Goal: Task Accomplishment & Management: Manage account settings

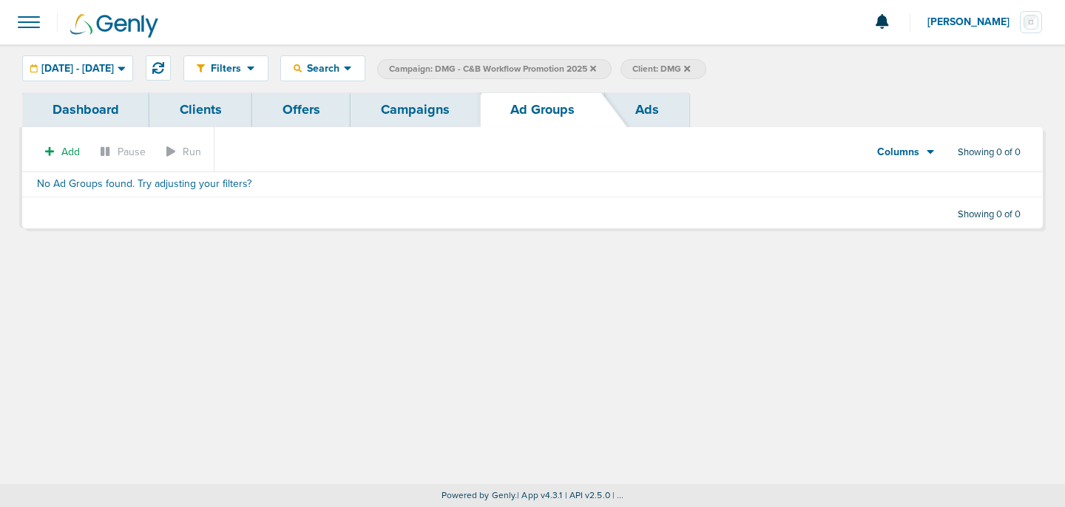
click at [413, 112] on link "Campaigns" at bounding box center [415, 109] width 129 height 35
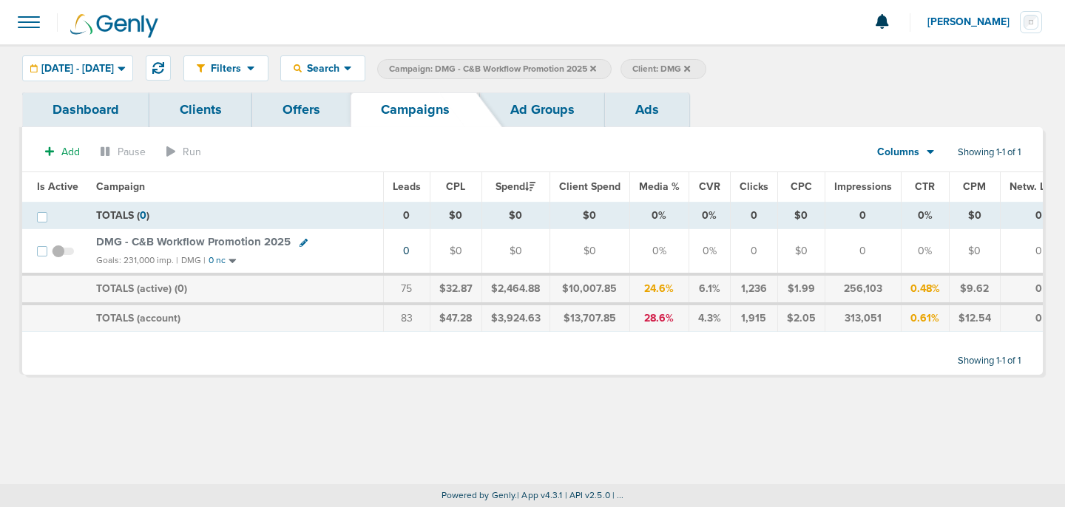
click at [596, 64] on icon at bounding box center [593, 68] width 6 height 9
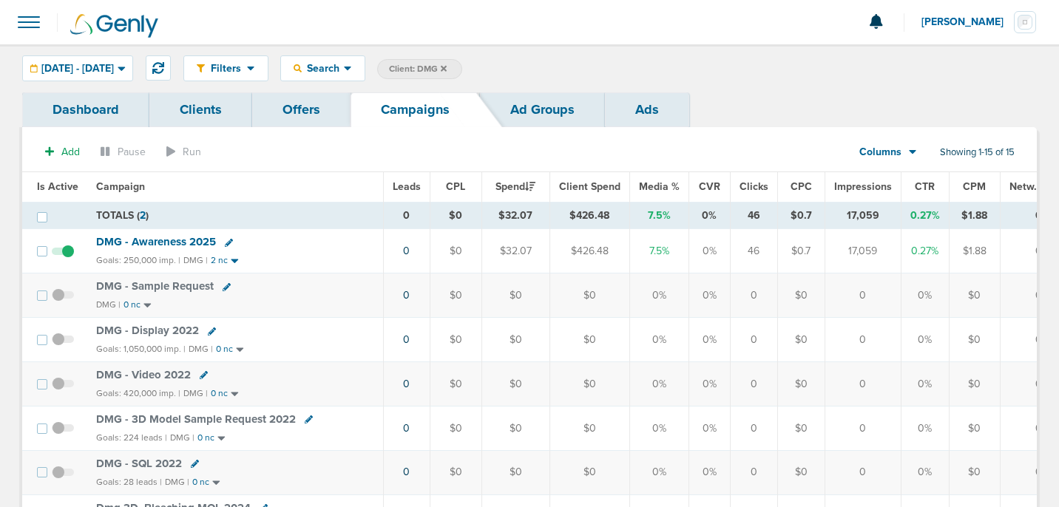
click at [447, 66] on icon at bounding box center [444, 68] width 6 height 9
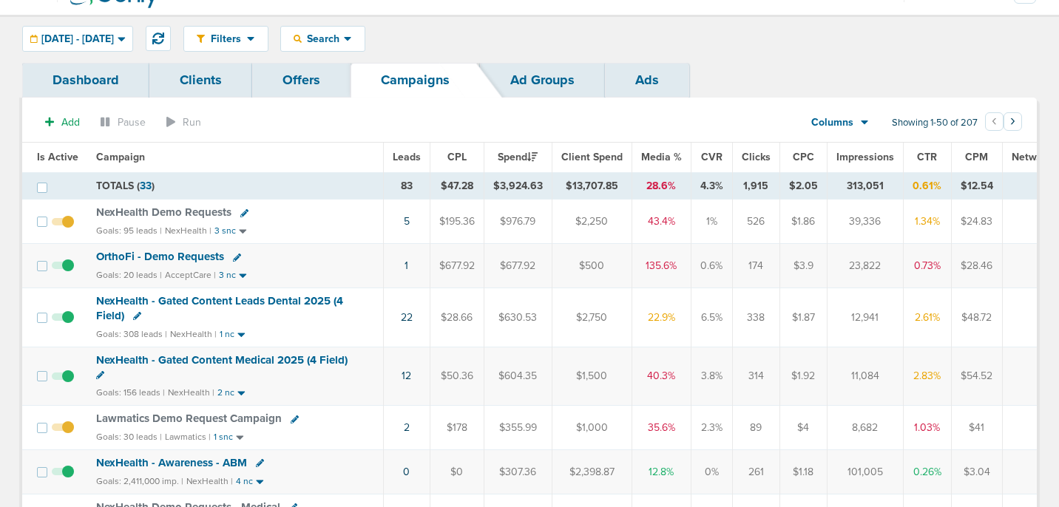
scroll to position [33, 0]
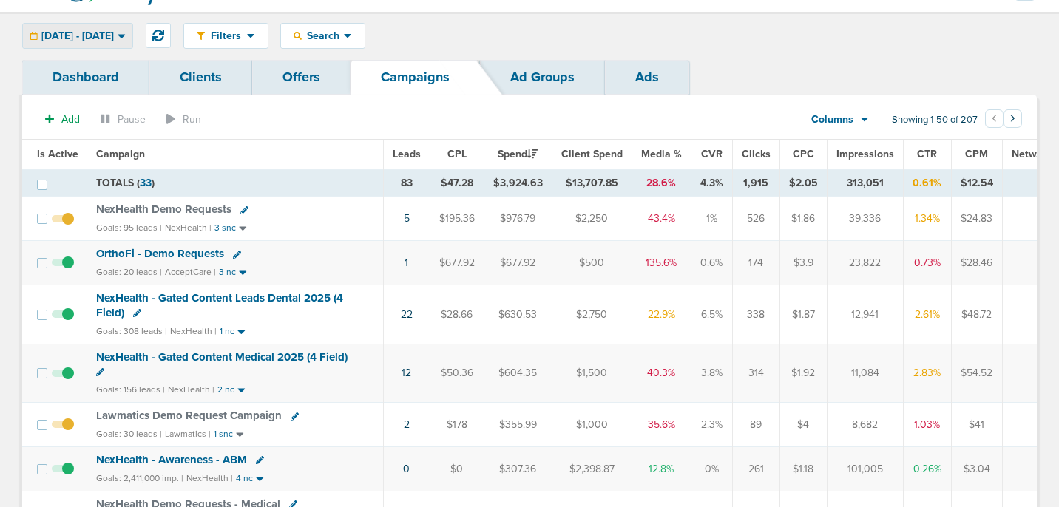
click at [114, 36] on span "[DATE] - [DATE]" at bounding box center [77, 36] width 72 height 10
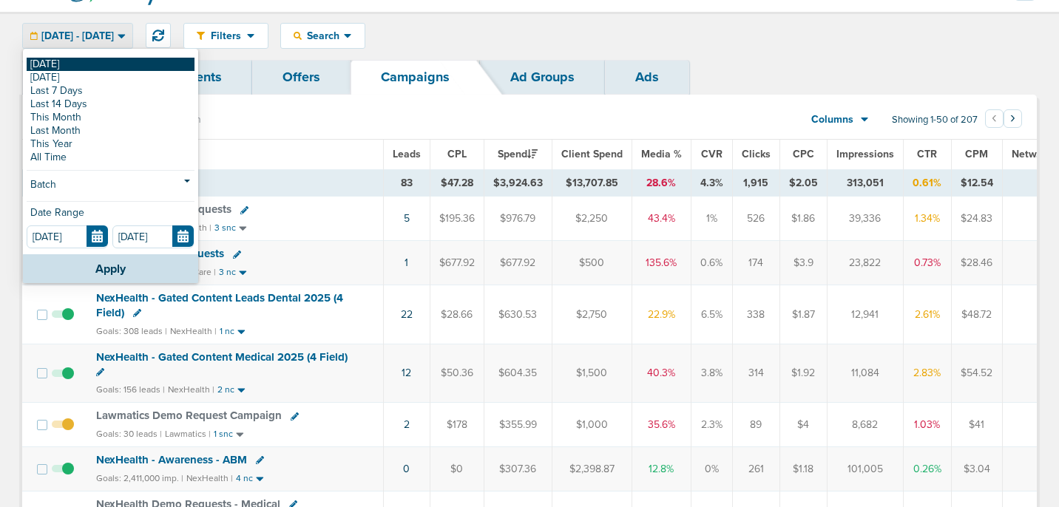
click at [126, 69] on link "[DATE]" at bounding box center [111, 64] width 168 height 13
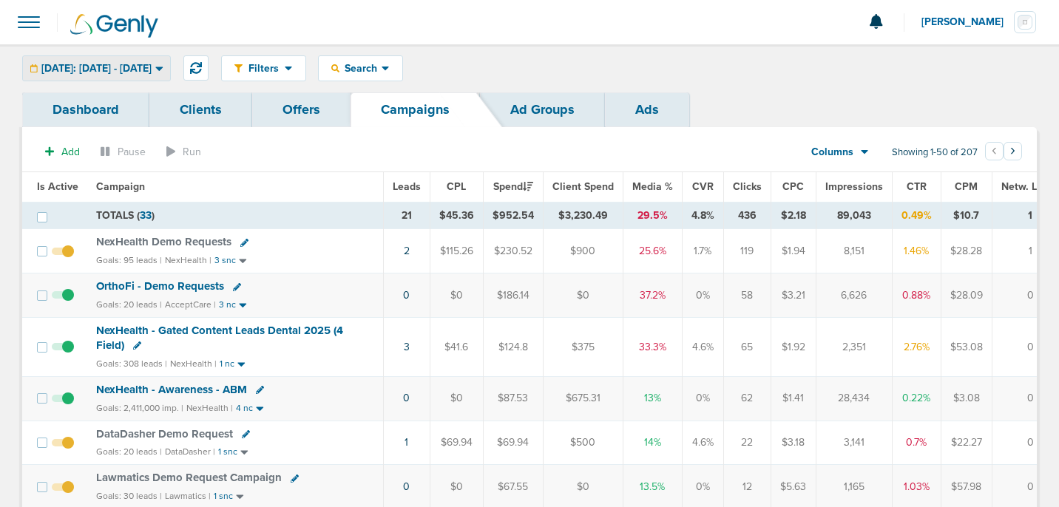
click at [126, 64] on span "[DATE]: [DATE] - [DATE]" at bounding box center [96, 69] width 110 height 10
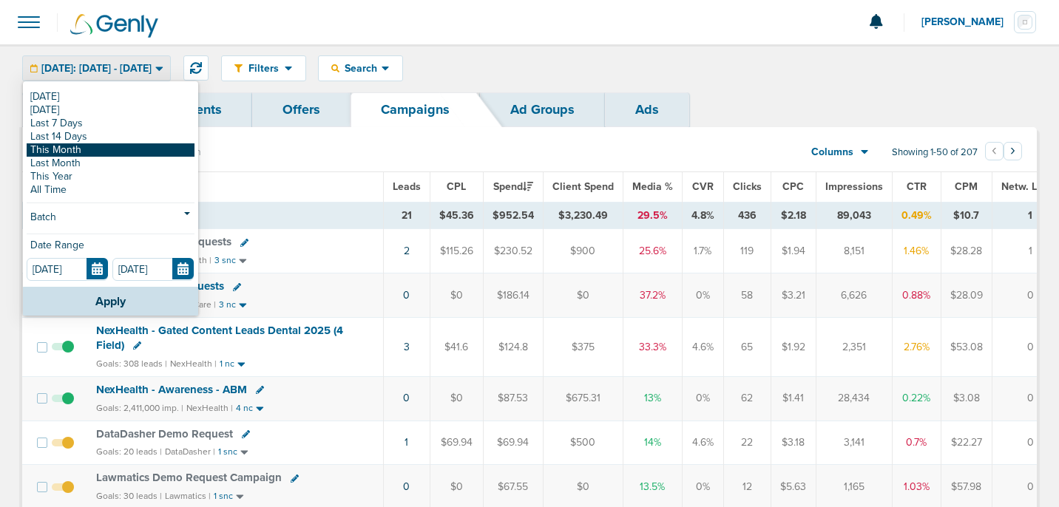
click at [115, 155] on link "This Month" at bounding box center [111, 149] width 168 height 13
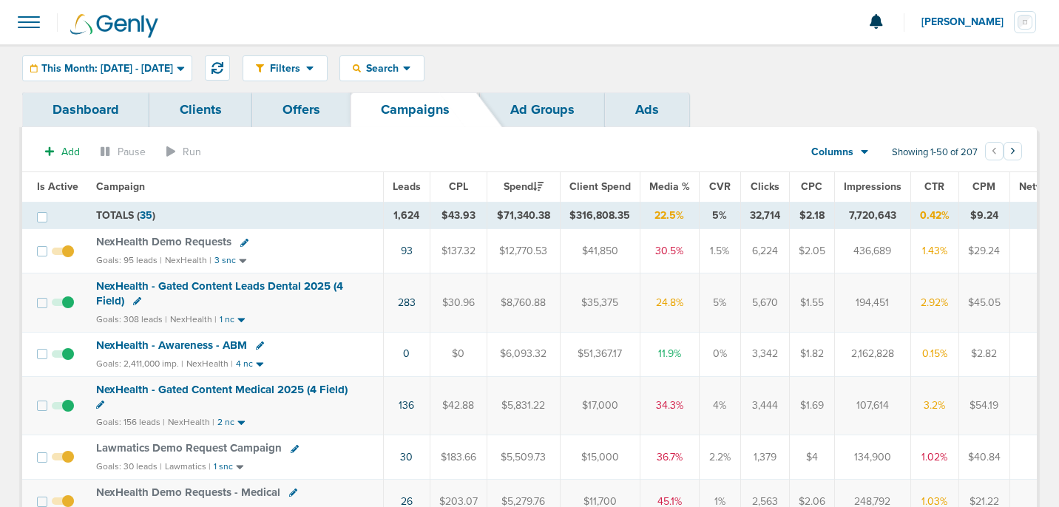
click at [242, 242] on icon at bounding box center [244, 243] width 8 height 8
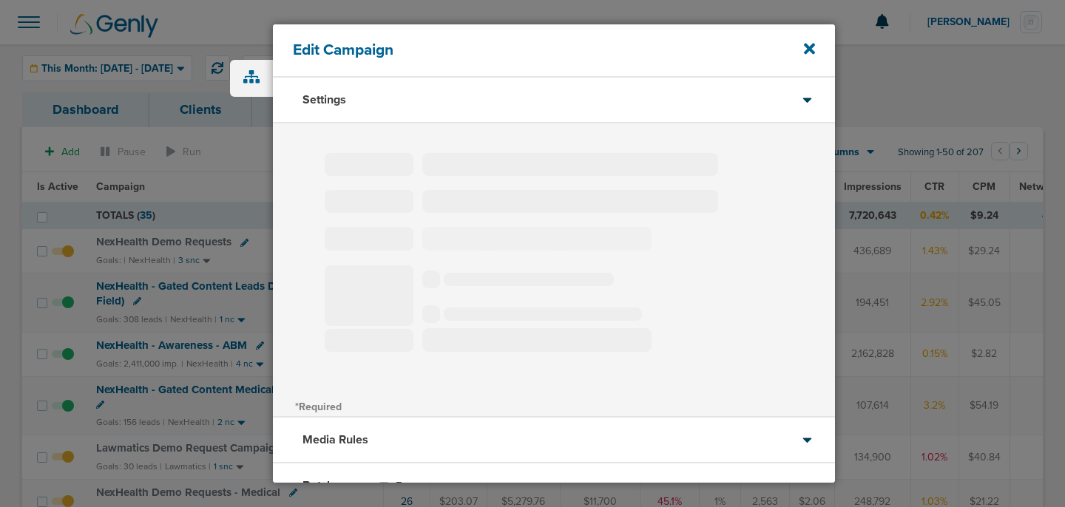
type input "NexHealth Demo Requests"
select select "Leads"
radio input "true"
select select "readWrite"
select select "1"
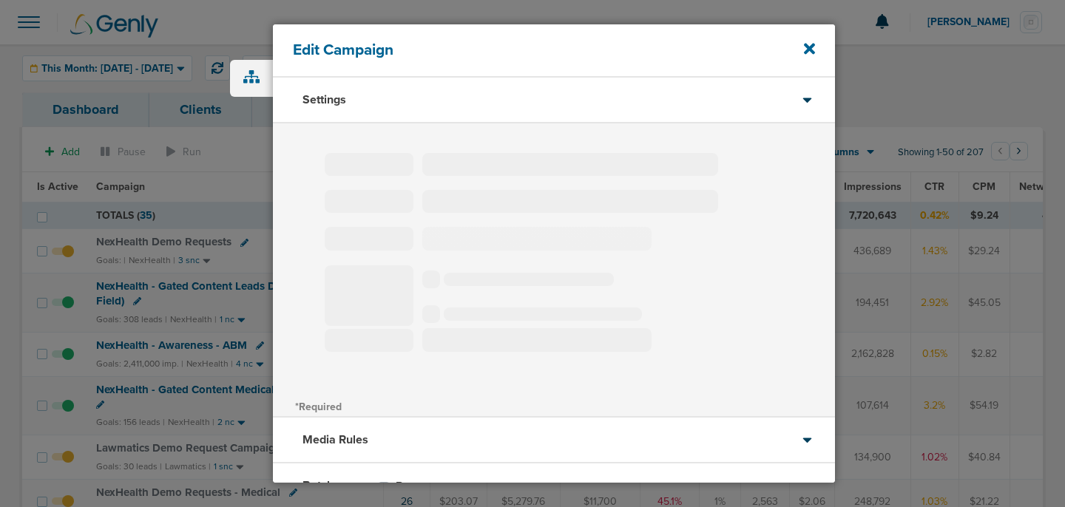
select select "1"
select select "2"
select select "3"
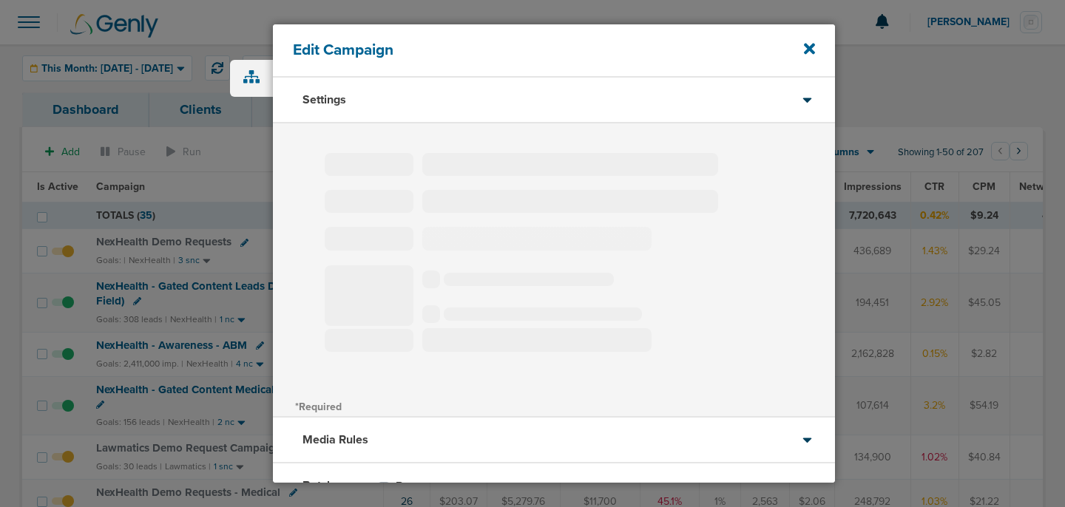
select select "4"
select select "6"
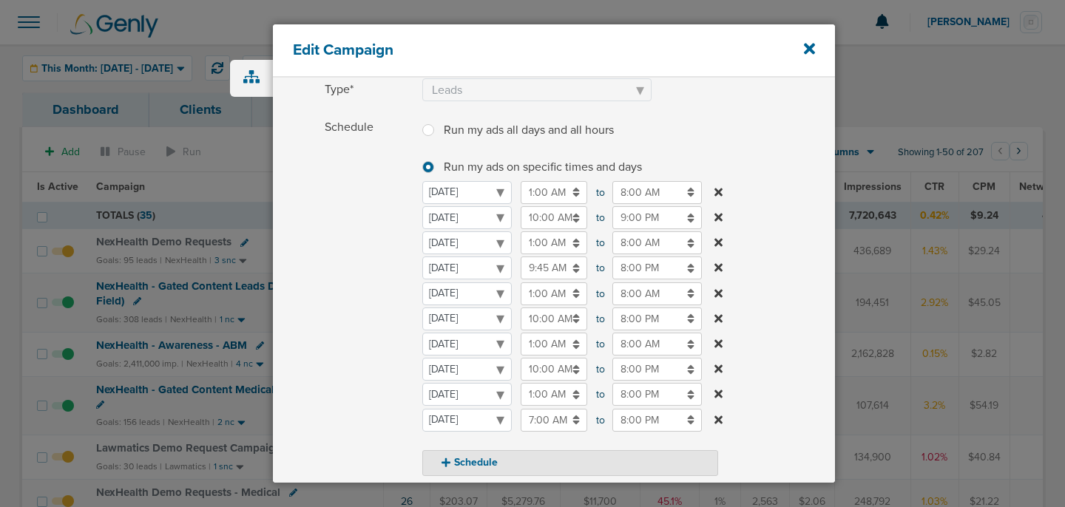
scroll to position [433, 0]
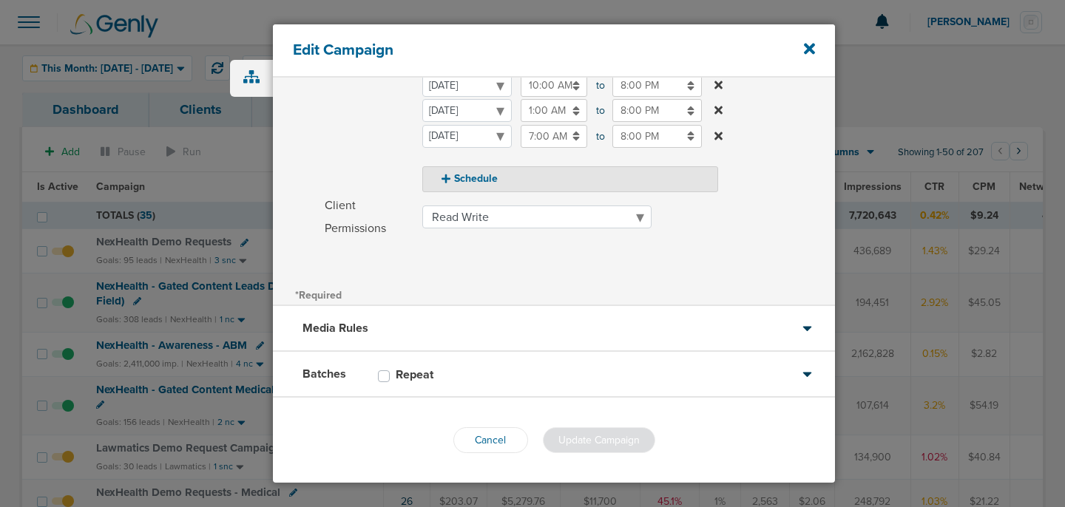
click at [495, 377] on div "Batches Repeat" at bounding box center [554, 375] width 562 height 46
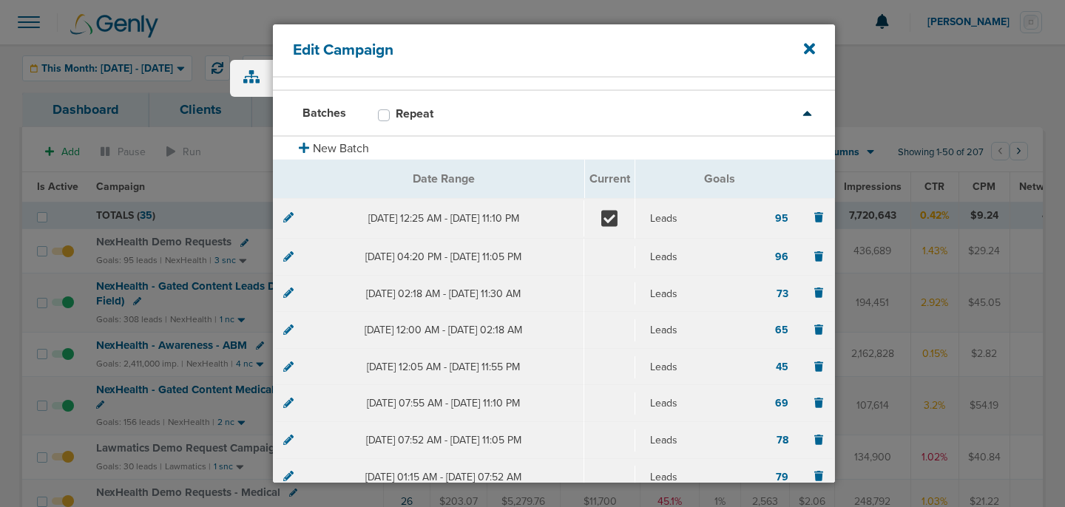
scroll to position [28, 0]
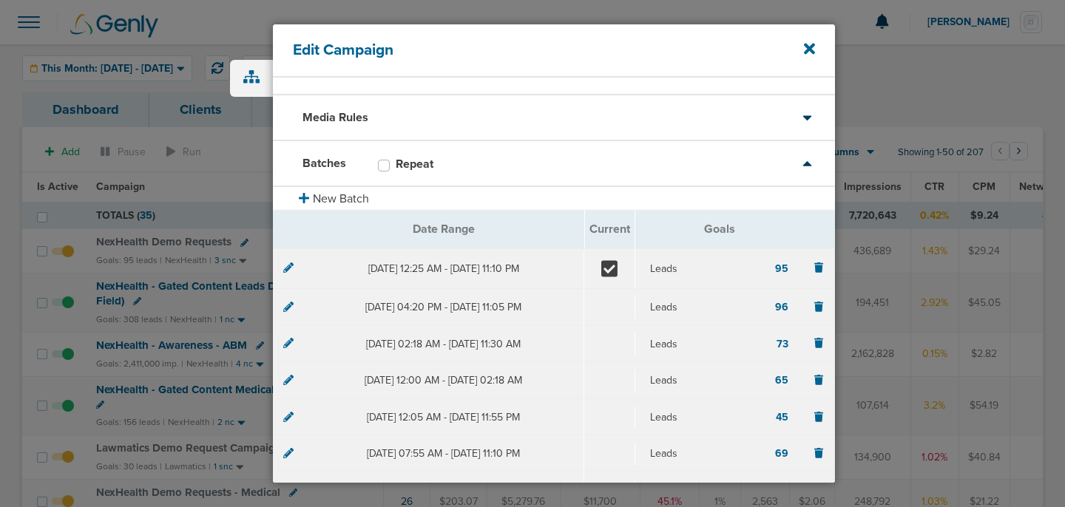
click at [294, 268] on section "[DATE] 12:25 AM - [DATE] 11:10 PM Leads 95" at bounding box center [553, 268] width 561 height 41
click at [288, 267] on icon at bounding box center [288, 268] width 10 height 10
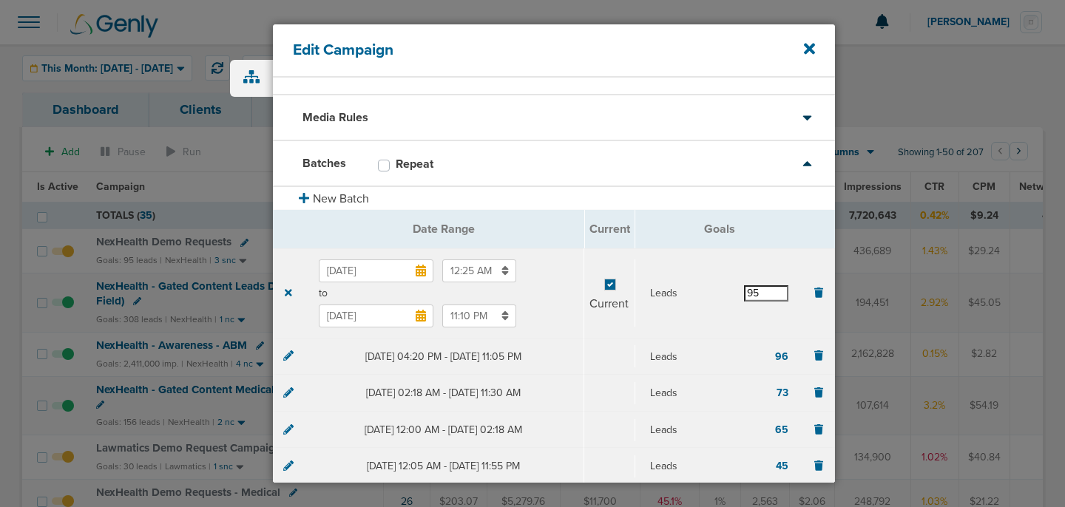
click at [767, 294] on input "95" at bounding box center [766, 293] width 44 height 16
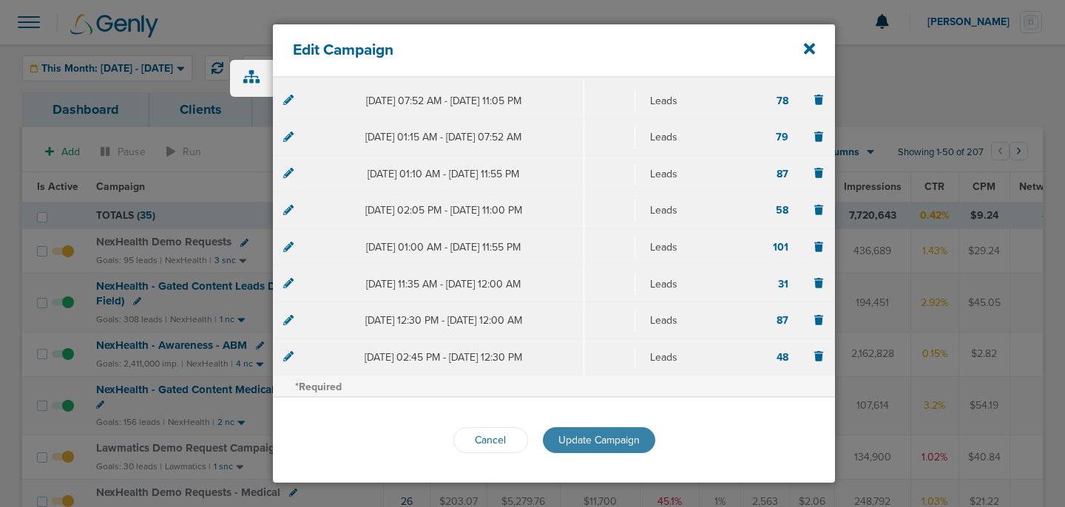
type input "96"
click at [606, 438] on span "Update Campaign" at bounding box center [598, 440] width 81 height 13
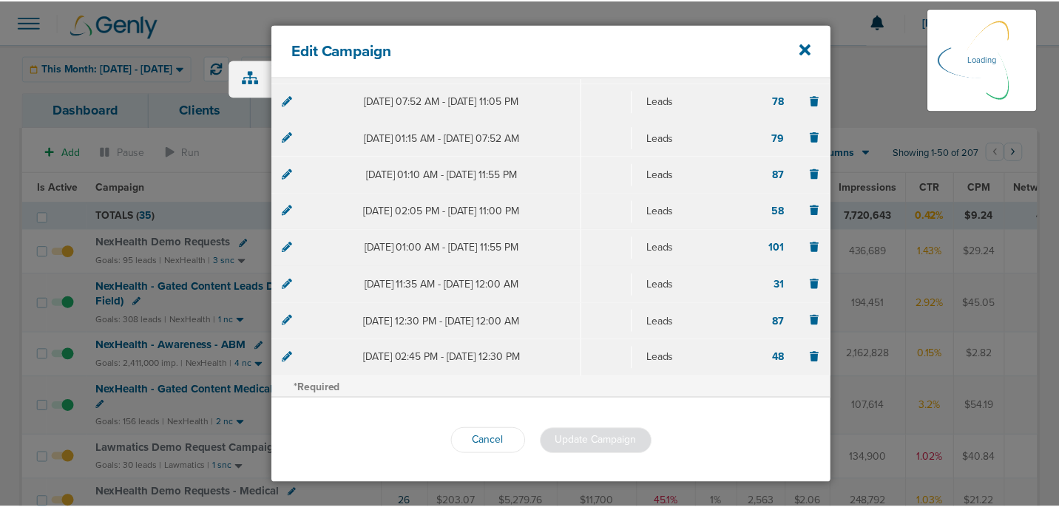
scroll to position [418, 0]
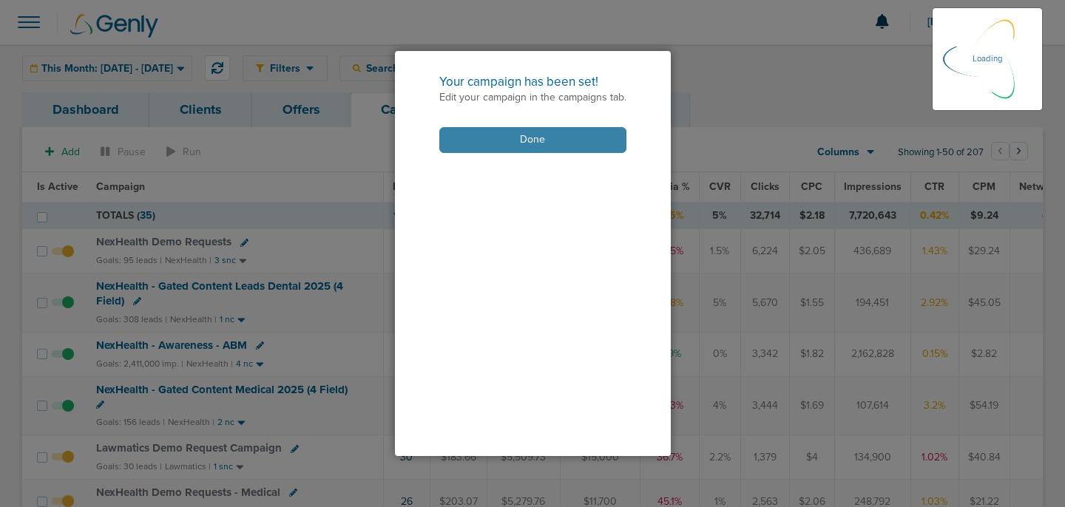
click at [565, 139] on button "Done" at bounding box center [532, 140] width 187 height 26
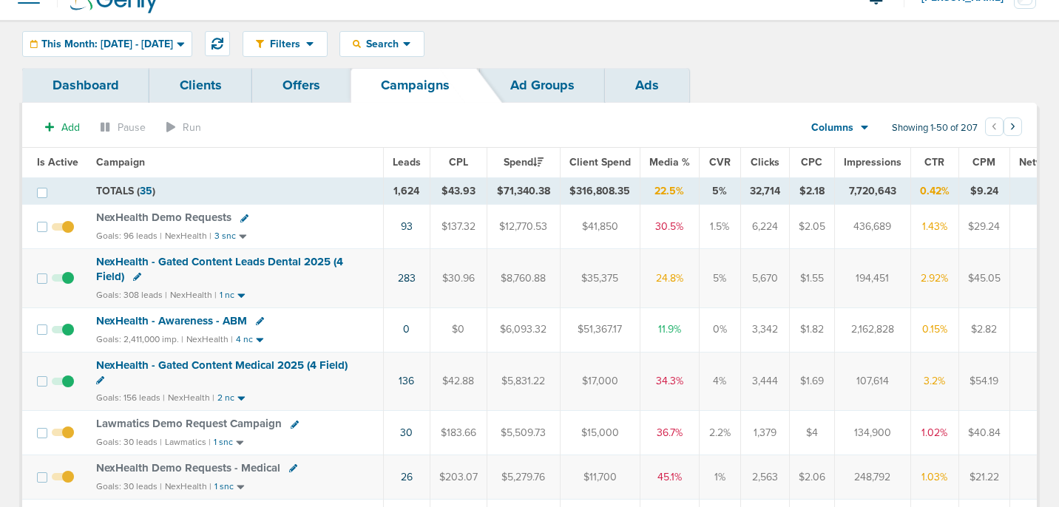
scroll to position [25, 0]
click at [170, 40] on span "This Month: [DATE] - [DATE]" at bounding box center [107, 43] width 132 height 10
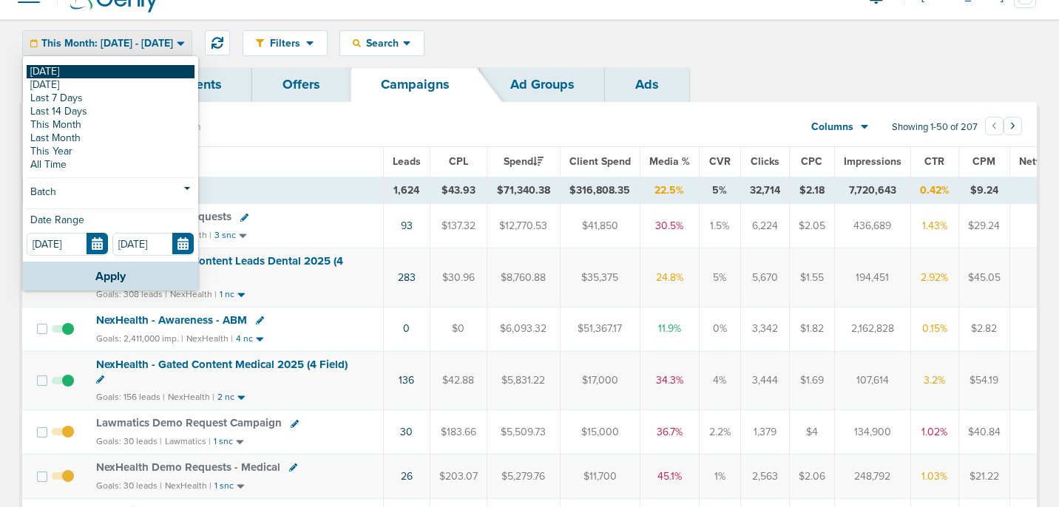
click at [160, 65] on link "[DATE]" at bounding box center [111, 71] width 168 height 13
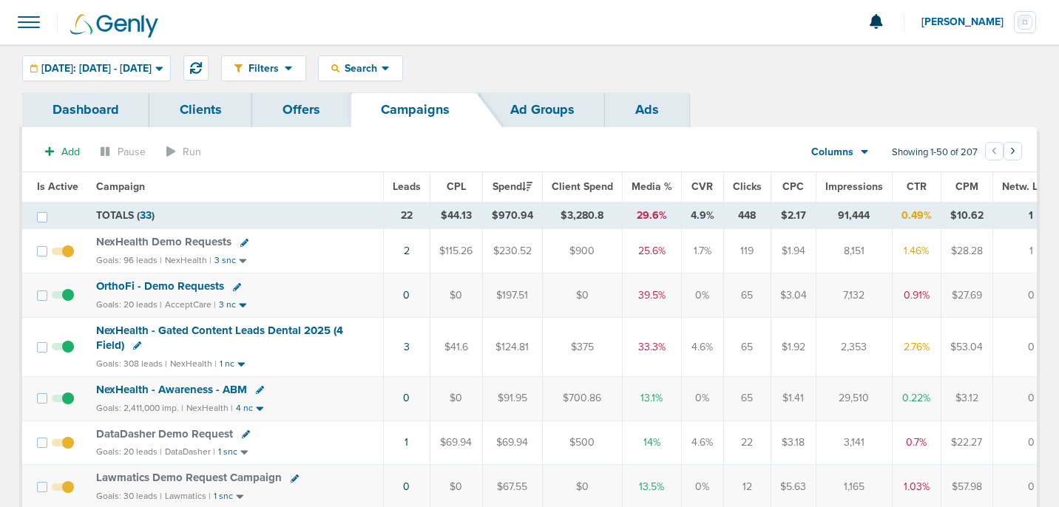
click at [153, 331] on span "NexHealth - Gated Content Leads Dental 2025 (4 Field)" at bounding box center [219, 338] width 247 height 28
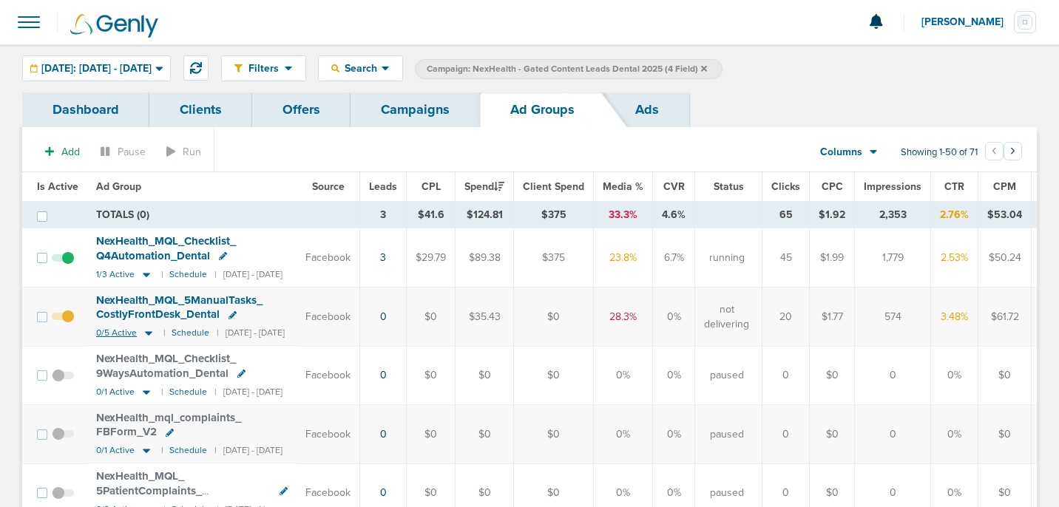
click at [149, 332] on icon at bounding box center [148, 334] width 7 height 4
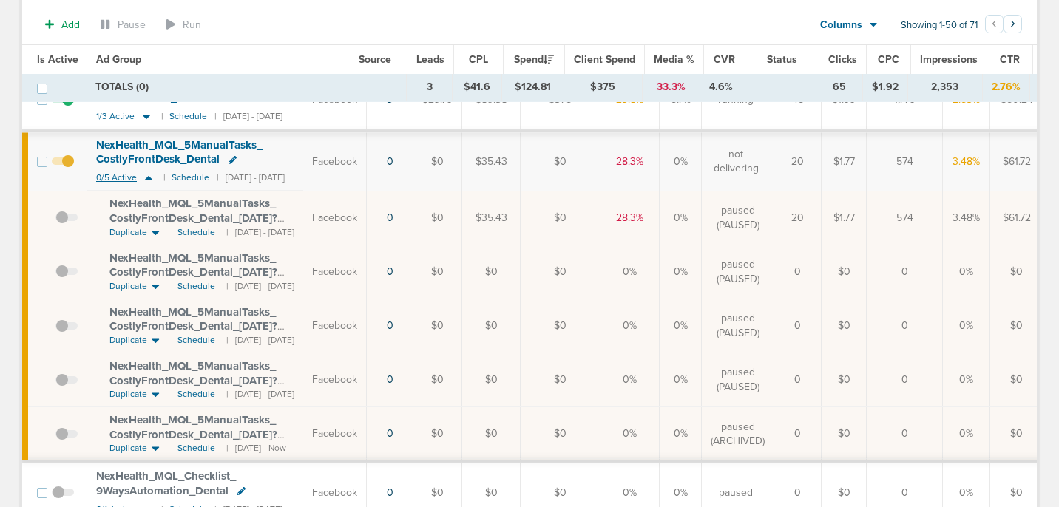
scroll to position [164, 0]
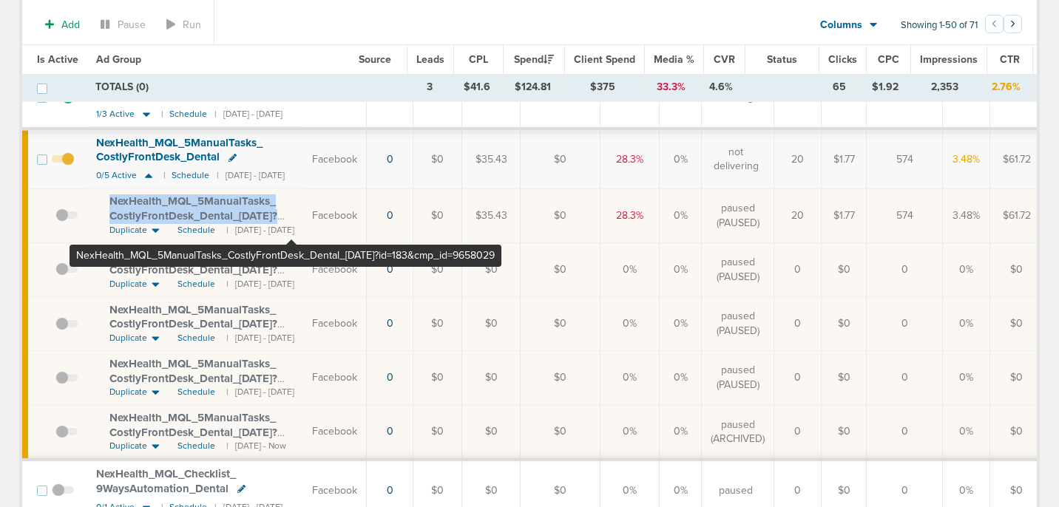
drag, startPoint x: 106, startPoint y: 195, endPoint x: 290, endPoint y: 211, distance: 184.8
click at [290, 212] on td "NexHealth_ MQL_ 5ManualTasks_ CostlyFrontDesk_ Dental_ [DATE]?id=183&cmp_ id=96…" at bounding box center [195, 216] width 216 height 54
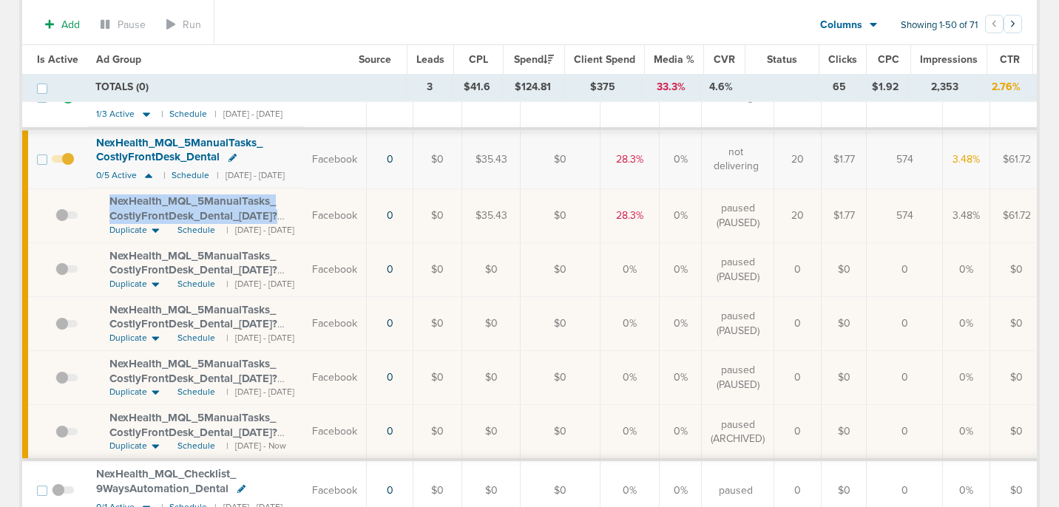
copy span "NexHealth_ MQL_ 5ManualTasks_ CostlyFrontDesk_ Dental_ [DATE]?"
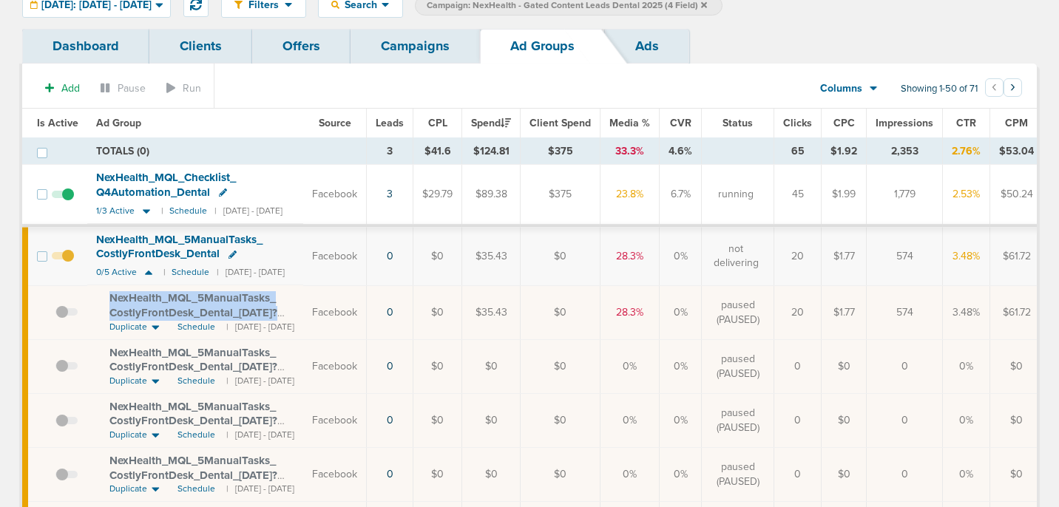
scroll to position [50, 0]
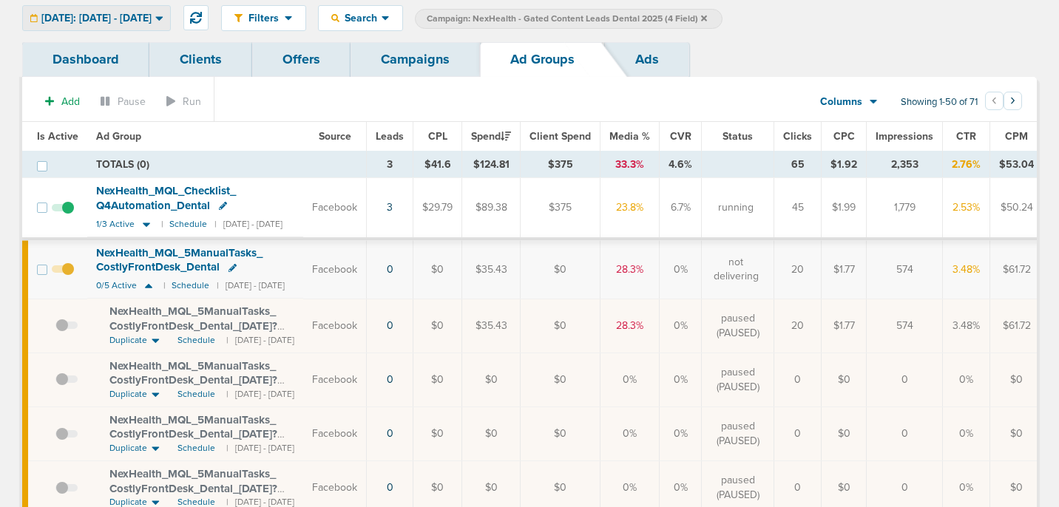
click at [151, 27] on div "[DATE]: [DATE] - [DATE]" at bounding box center [96, 18] width 147 height 24
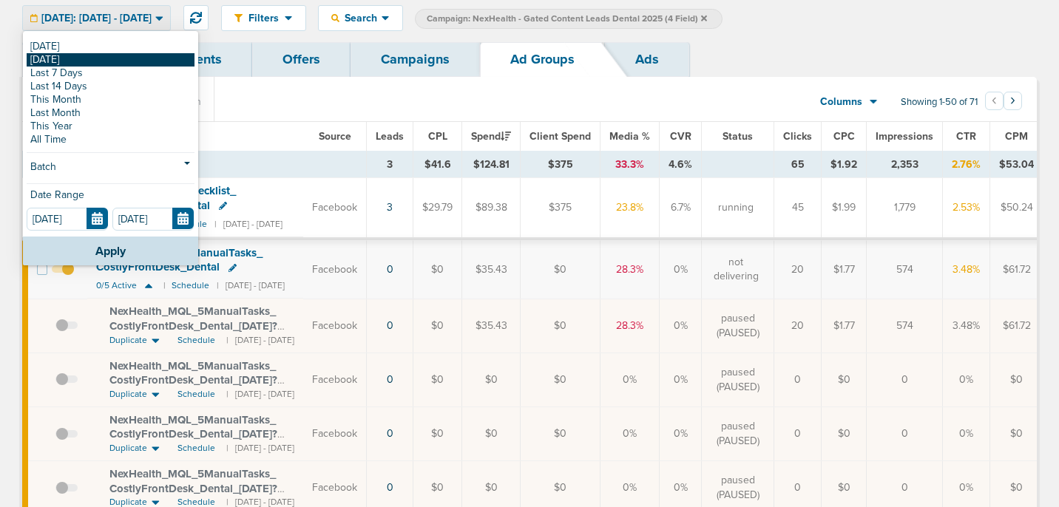
click at [135, 64] on link "[DATE]" at bounding box center [111, 59] width 168 height 13
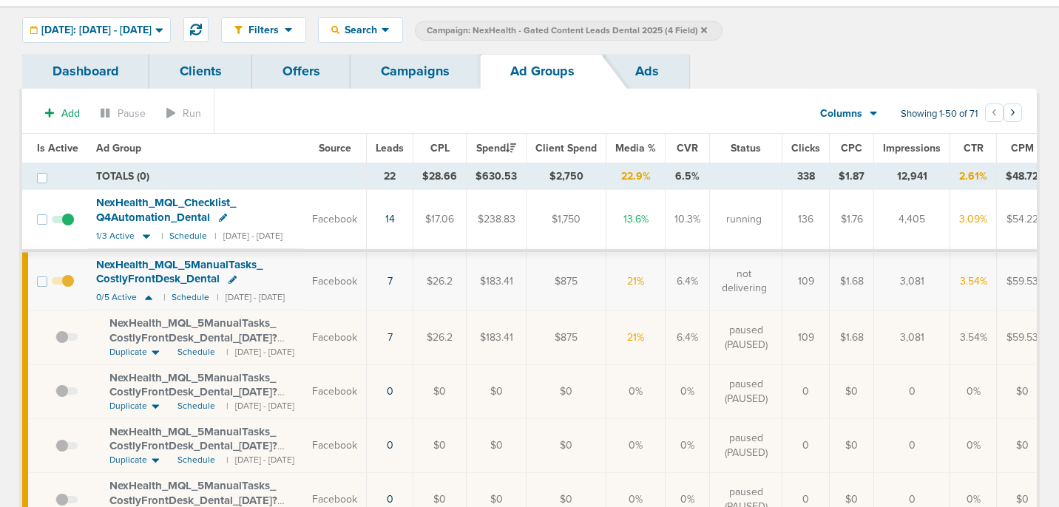
scroll to position [37, 0]
click at [418, 76] on link "Campaigns" at bounding box center [415, 72] width 129 height 35
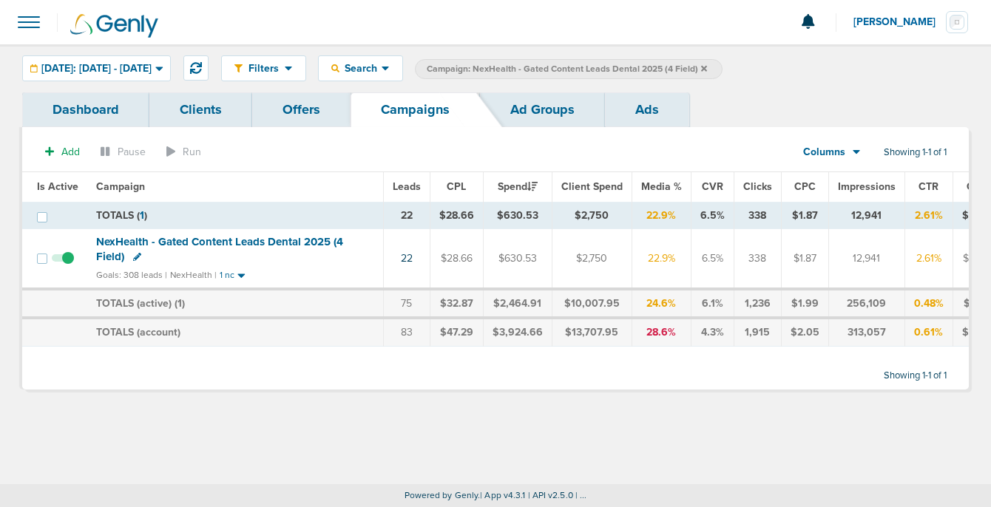
click at [707, 65] on icon at bounding box center [704, 68] width 6 height 6
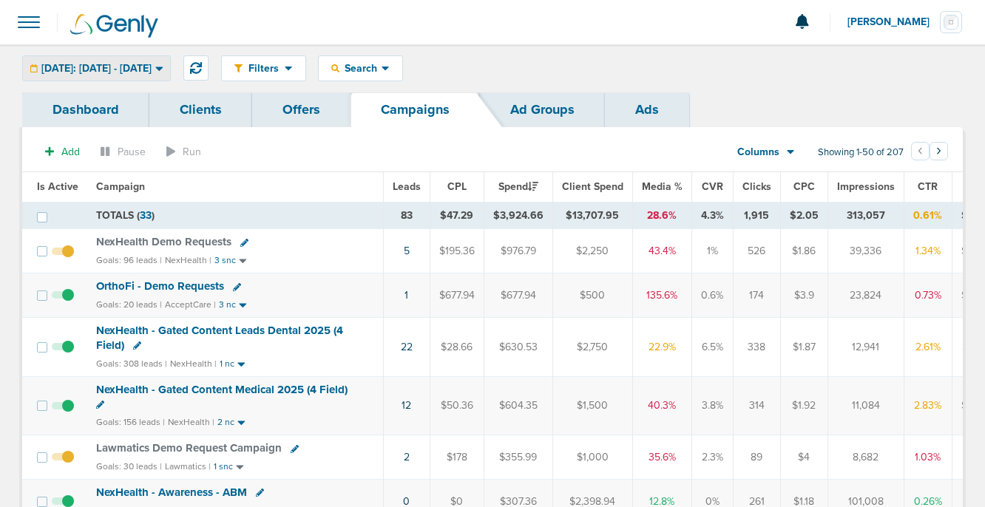
click at [152, 69] on span "[DATE]: [DATE] - [DATE]" at bounding box center [96, 69] width 110 height 10
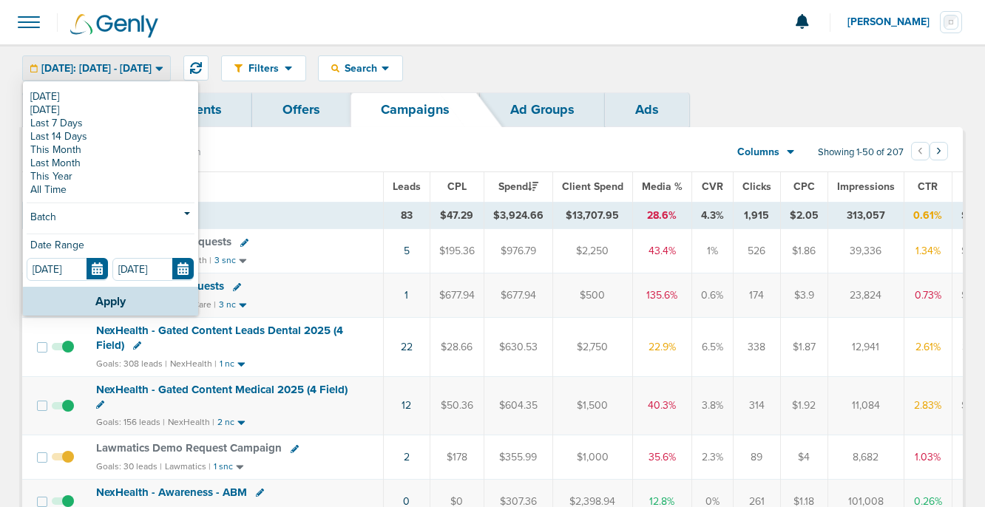
click at [152, 64] on span "[DATE]: [DATE] - [DATE]" at bounding box center [96, 69] width 110 height 10
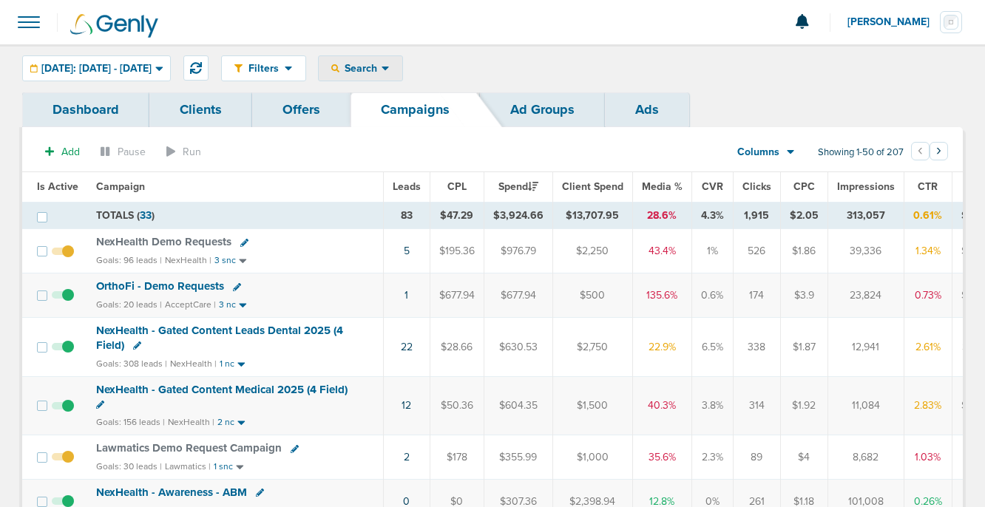
click at [382, 66] on span "Search" at bounding box center [360, 68] width 42 height 13
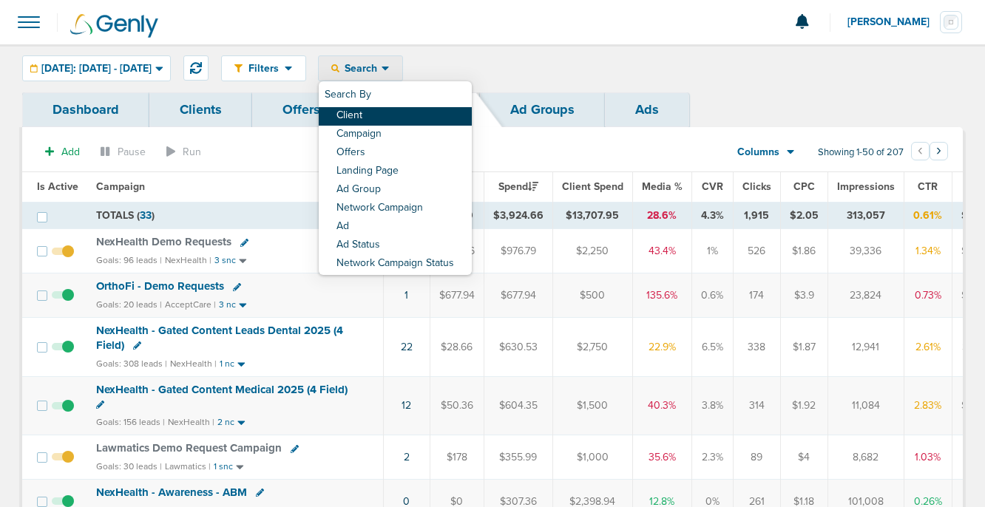
click at [406, 114] on link "Client" at bounding box center [395, 116] width 153 height 18
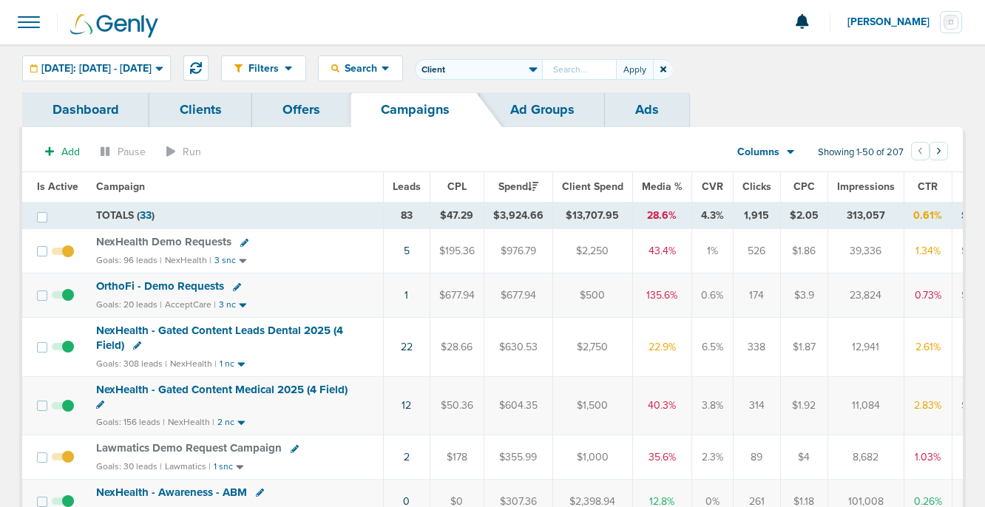
click at [666, 71] on icon at bounding box center [663, 70] width 6 height 6
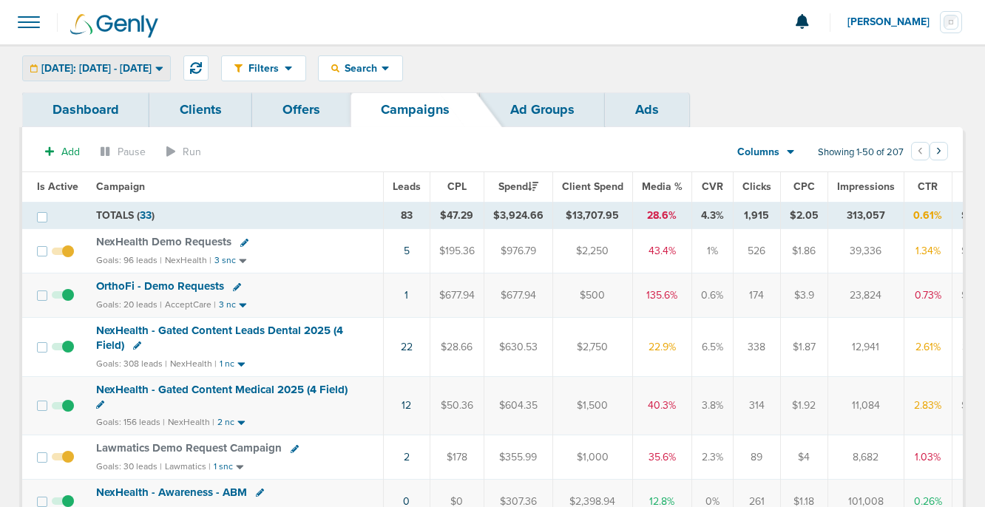
click at [109, 58] on div "[DATE]: [DATE] - [DATE]" at bounding box center [96, 68] width 147 height 24
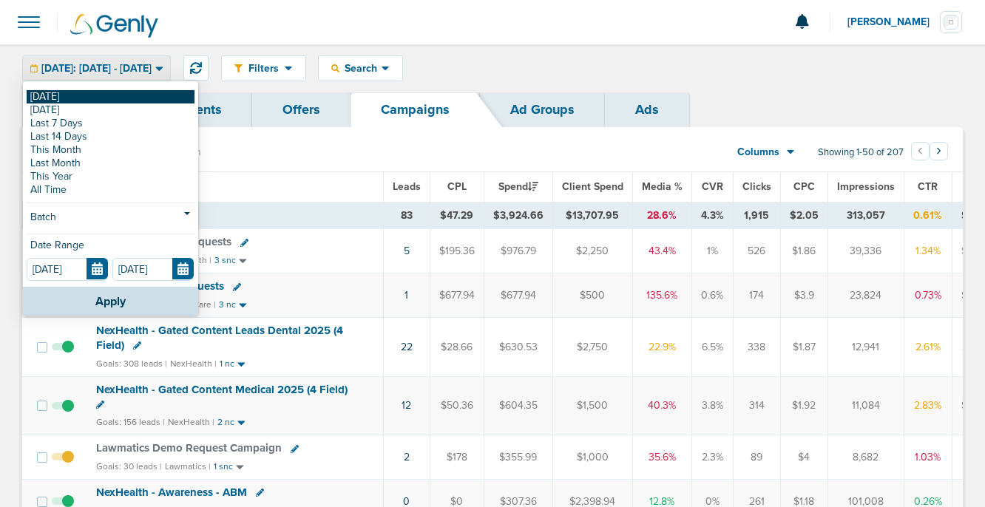
click at [95, 97] on link "[DATE]" at bounding box center [111, 96] width 168 height 13
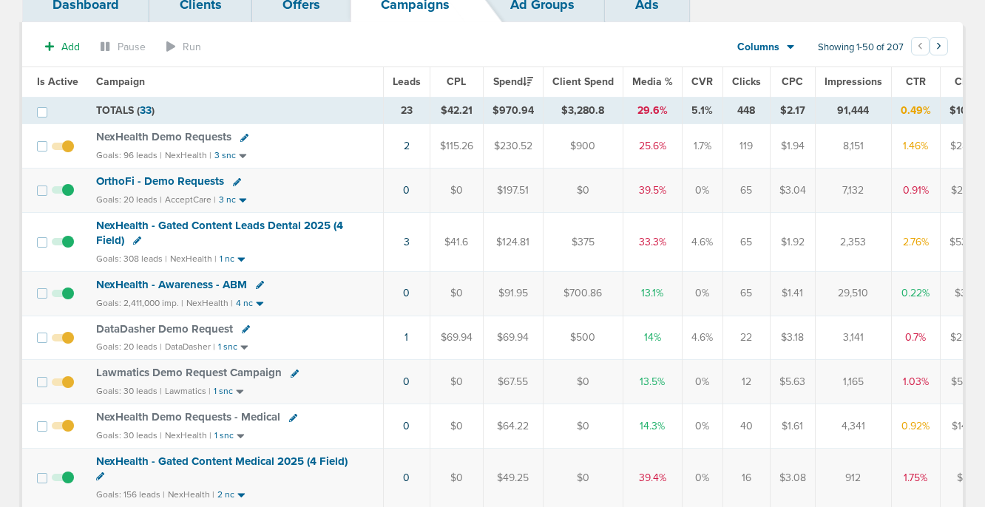
scroll to position [104, 0]
click at [180, 183] on span "OrthoFi - Demo Requests" at bounding box center [160, 182] width 128 height 13
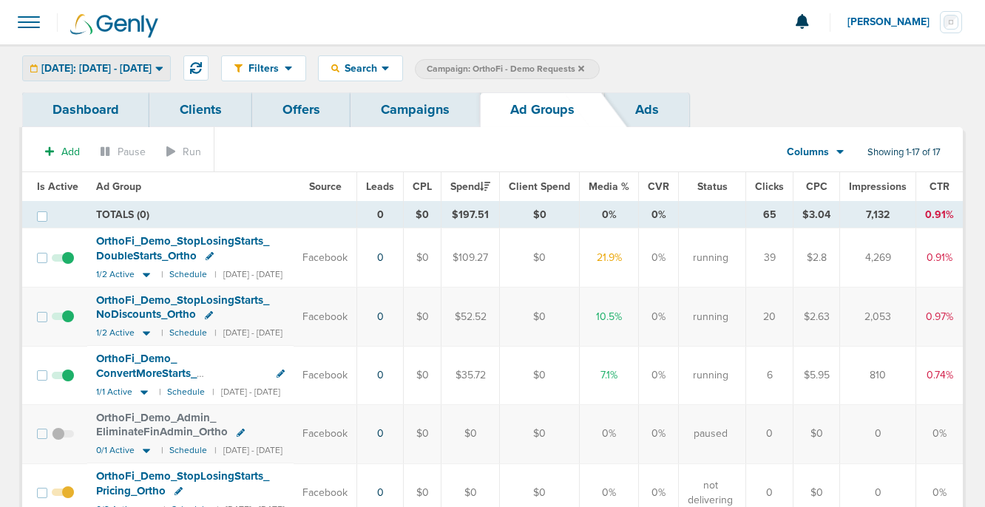
click at [95, 68] on span "[DATE]: [DATE] - [DATE]" at bounding box center [96, 69] width 110 height 10
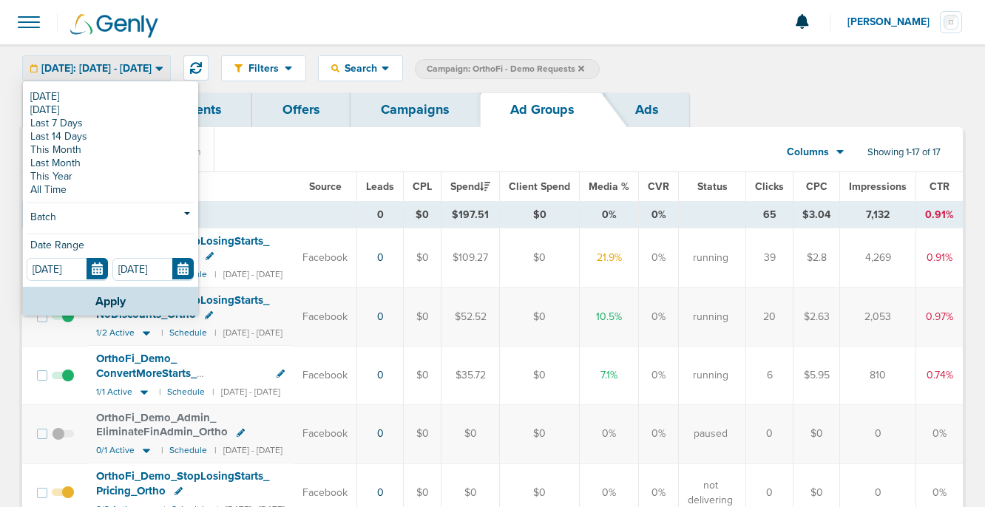
click at [95, 68] on span "[DATE]: [DATE] - [DATE]" at bounding box center [96, 69] width 110 height 10
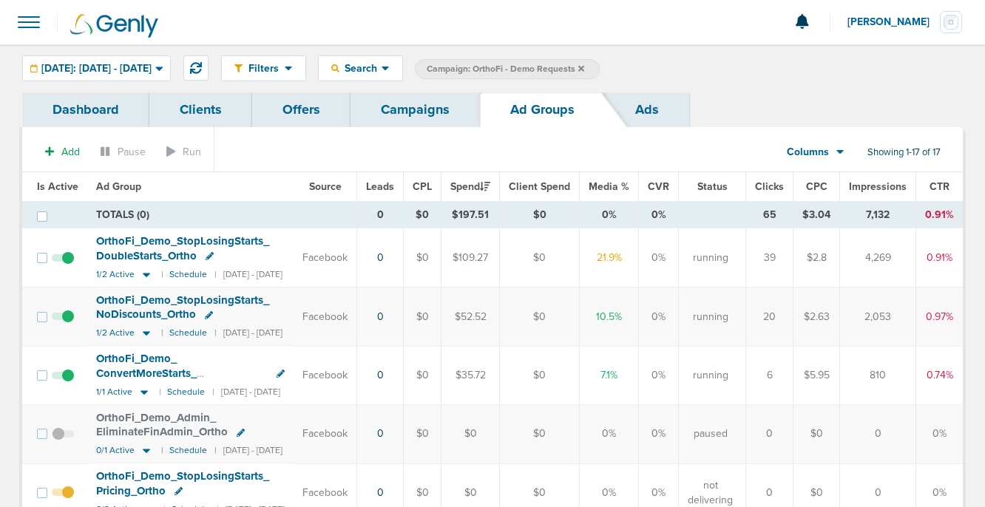
click at [442, 104] on link "Campaigns" at bounding box center [415, 109] width 129 height 35
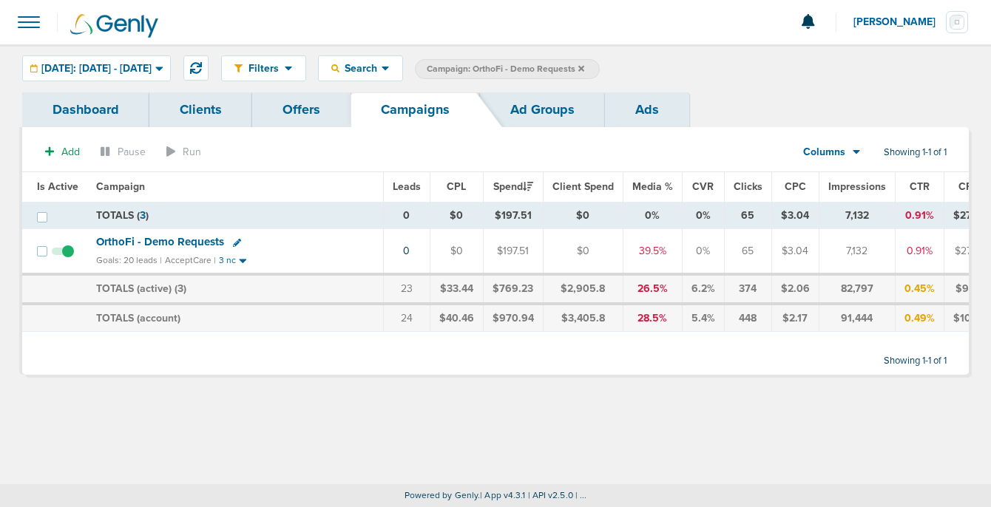
click at [584, 68] on icon at bounding box center [581, 68] width 6 height 6
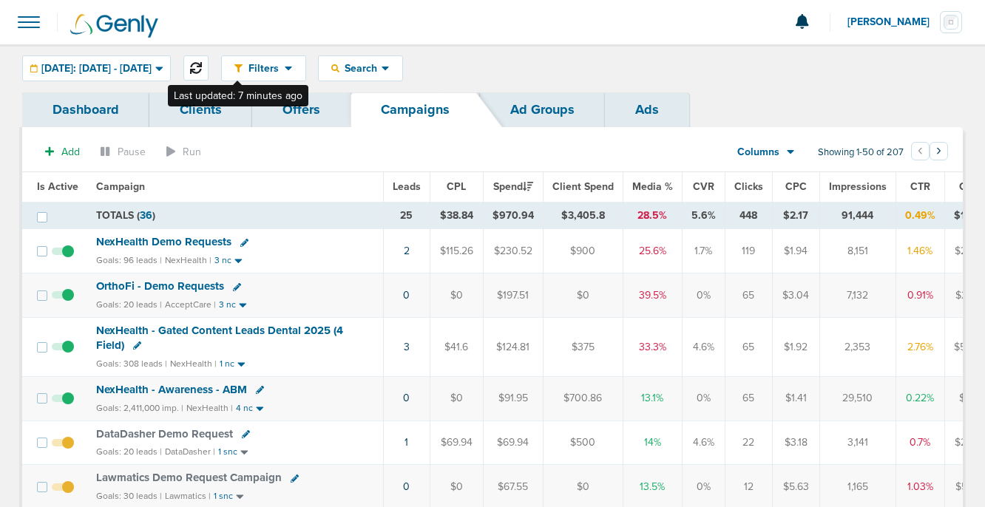
click at [202, 67] on icon at bounding box center [196, 68] width 12 height 12
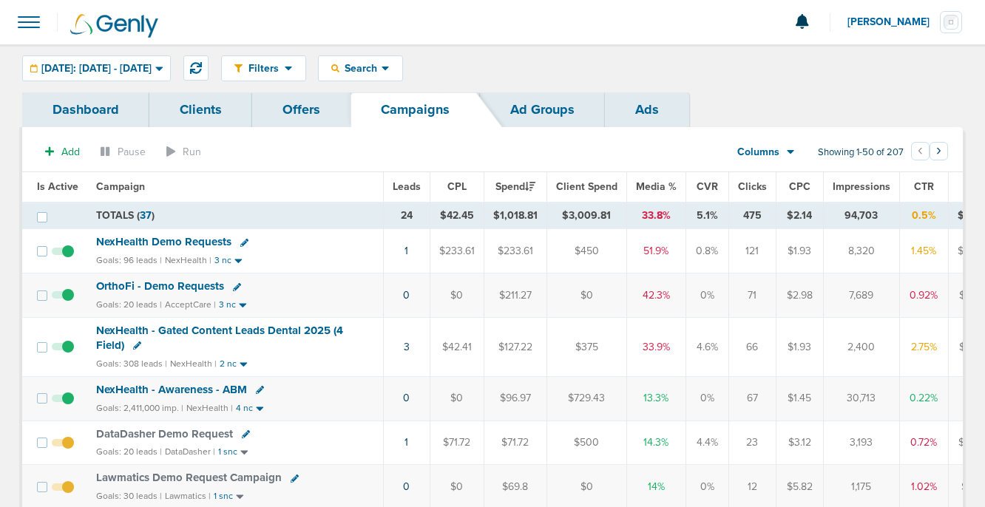
click at [349, 251] on td "NexHealth Demo Requests Goals: 96 leads | NexHealth | 3 nc" at bounding box center [235, 251] width 296 height 44
click at [152, 72] on span "[DATE]: [DATE] - [DATE]" at bounding box center [96, 69] width 110 height 10
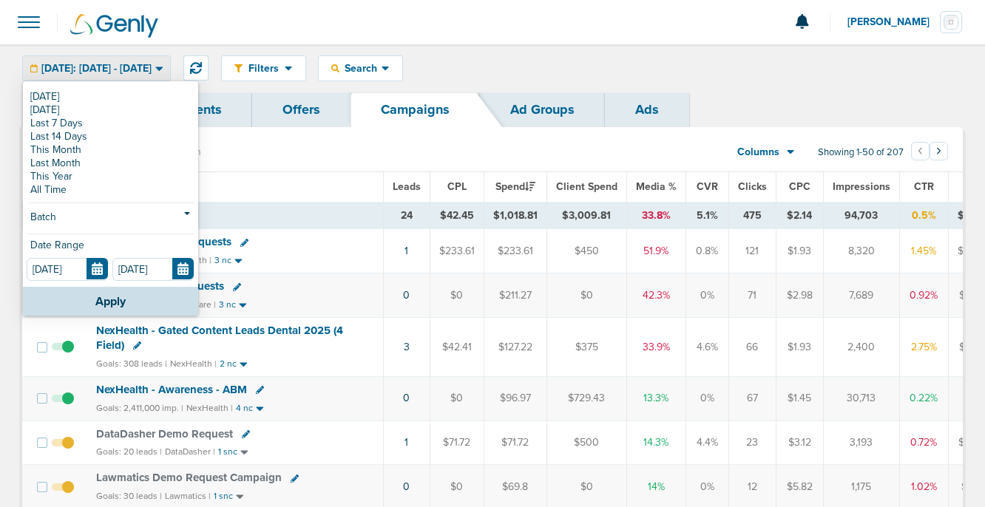
click at [152, 72] on span "[DATE]: [DATE] - [DATE]" at bounding box center [96, 69] width 110 height 10
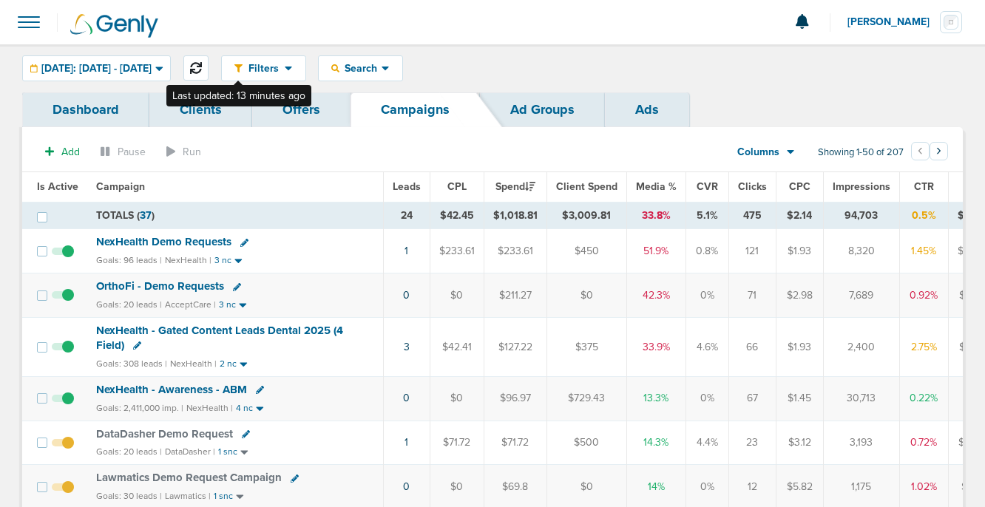
click at [202, 71] on icon at bounding box center [196, 68] width 12 height 12
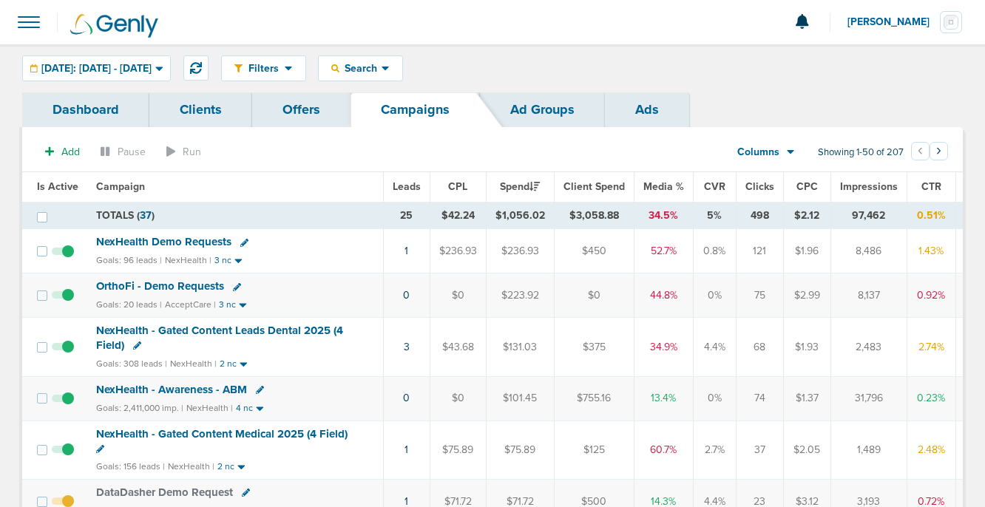
click at [182, 288] on span "OrthoFi - Demo Requests" at bounding box center [160, 286] width 128 height 13
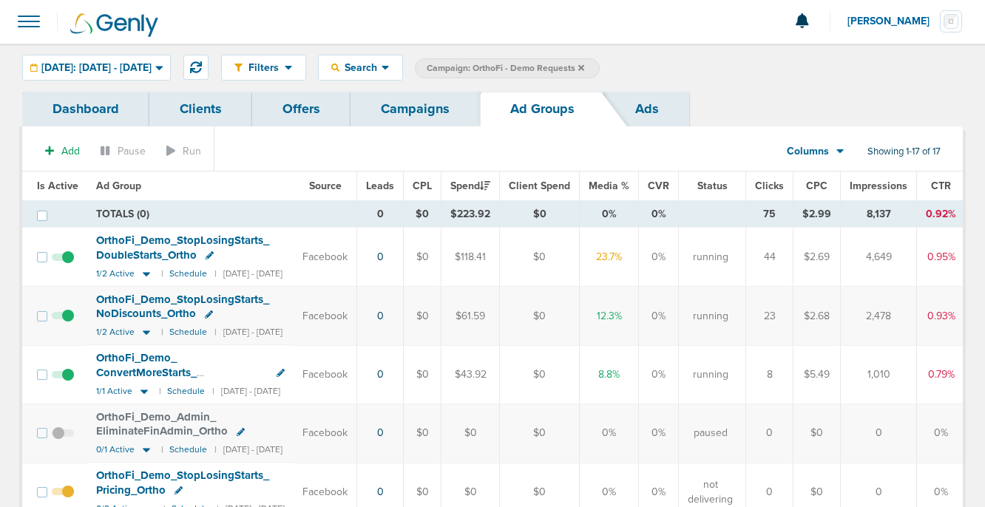
click at [413, 111] on link "Campaigns" at bounding box center [415, 109] width 129 height 35
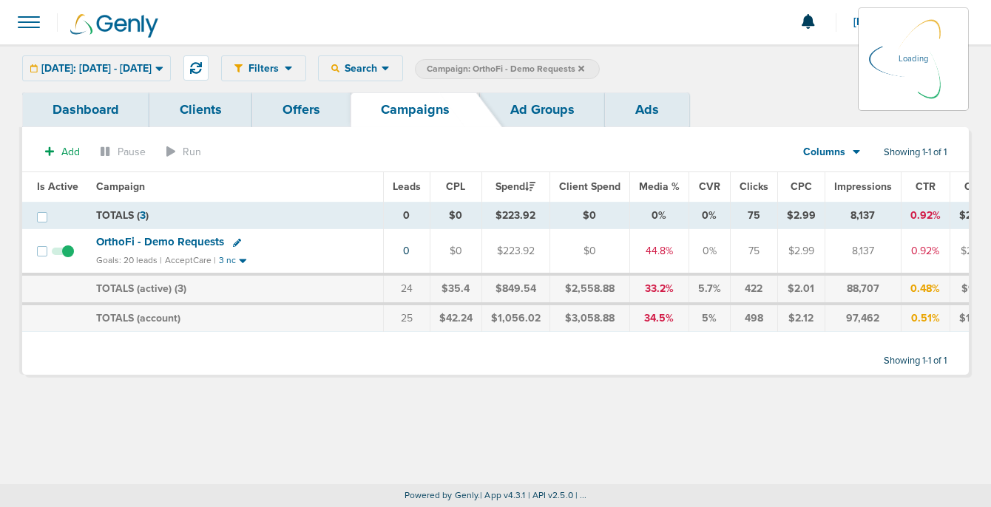
click at [584, 68] on span "Campaign: OrthoFi - Demo Requests" at bounding box center [506, 69] width 158 height 13
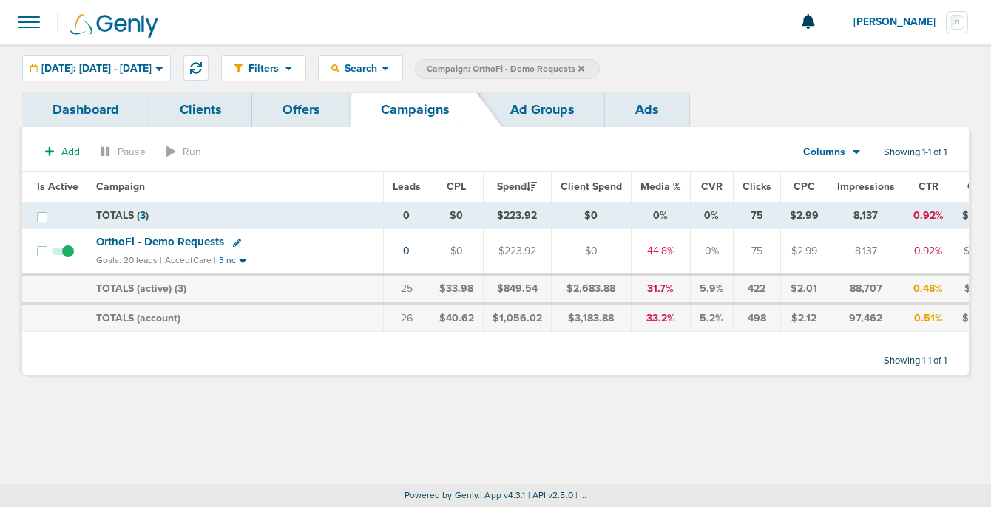
click at [584, 70] on icon at bounding box center [581, 68] width 6 height 6
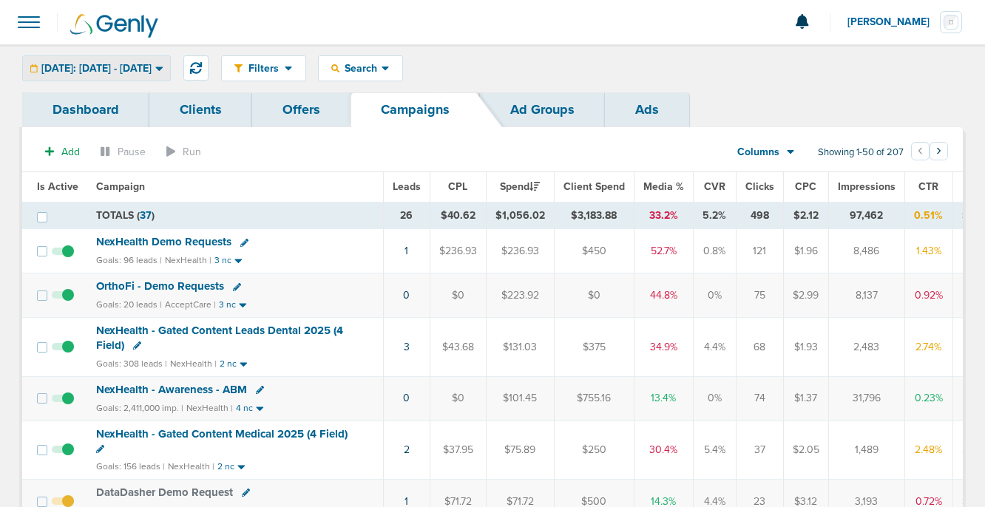
click at [152, 65] on span "[DATE]: [DATE] - [DATE]" at bounding box center [96, 69] width 110 height 10
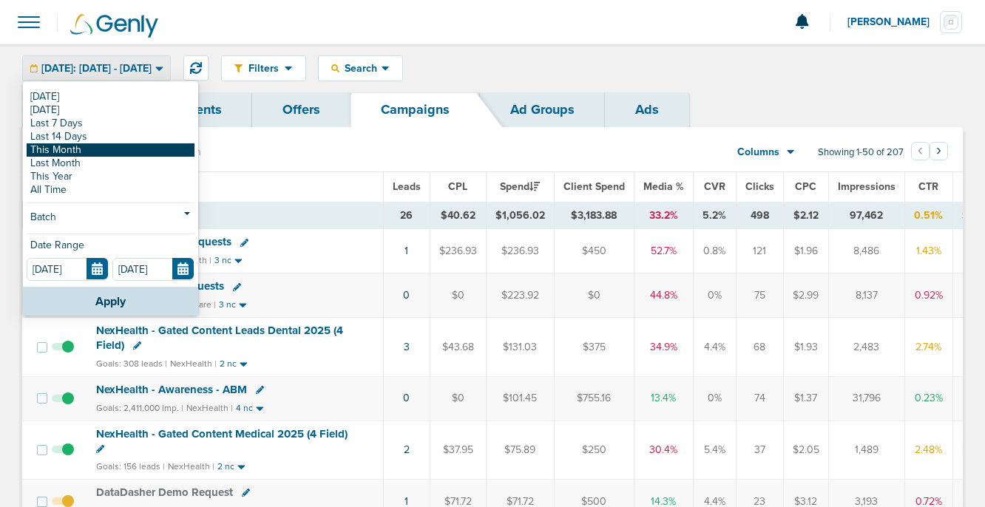
click at [110, 153] on link "This Month" at bounding box center [111, 149] width 168 height 13
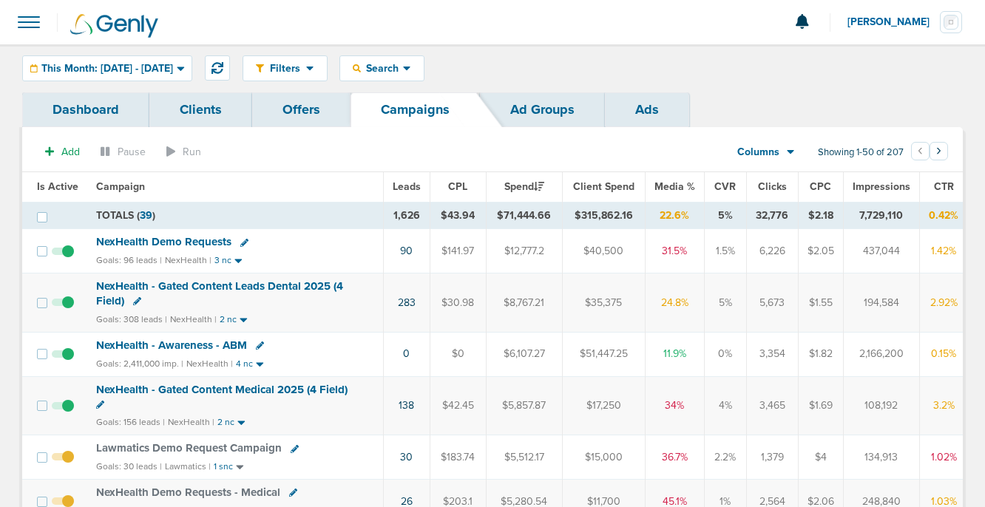
click at [172, 243] on span "NexHealth Demo Requests" at bounding box center [163, 241] width 135 height 13
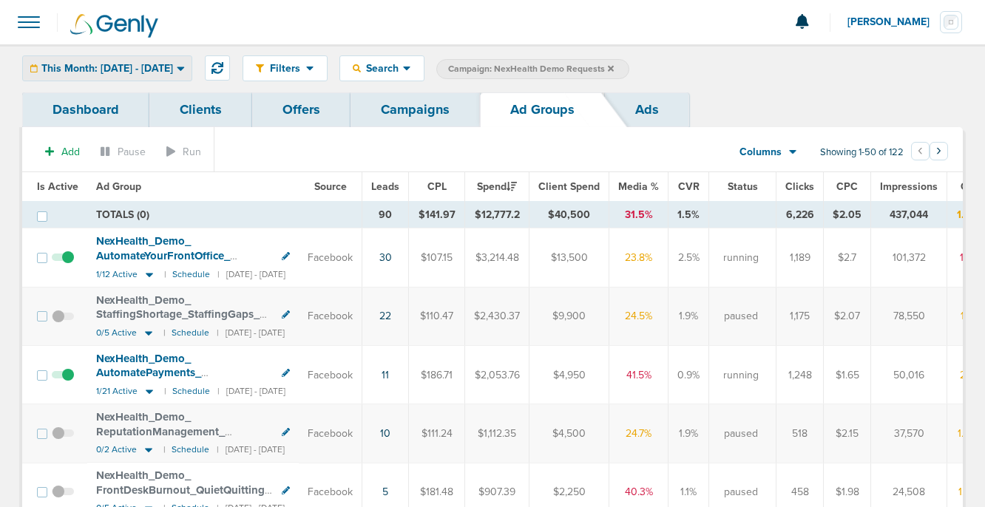
click at [113, 64] on span "This Month: [DATE] - [DATE]" at bounding box center [107, 69] width 132 height 10
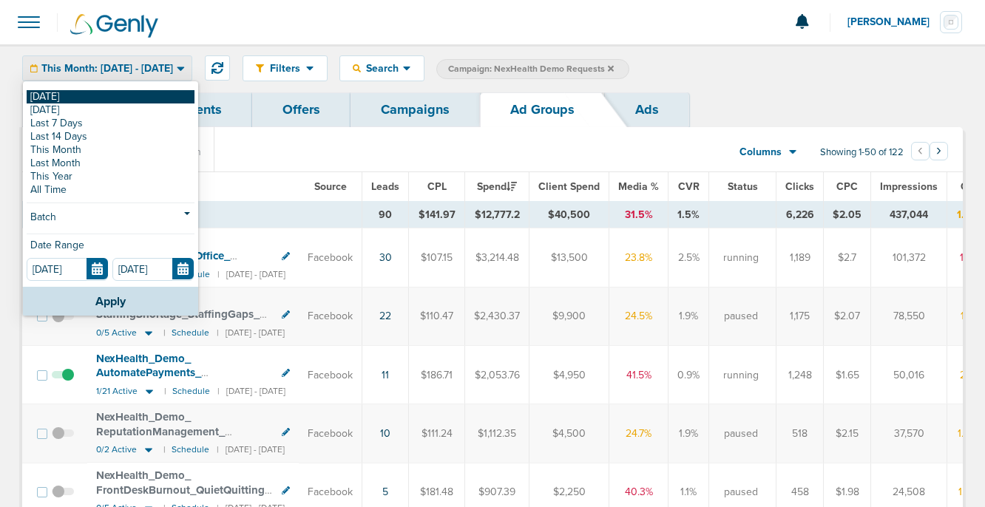
click at [105, 95] on link "[DATE]" at bounding box center [111, 96] width 168 height 13
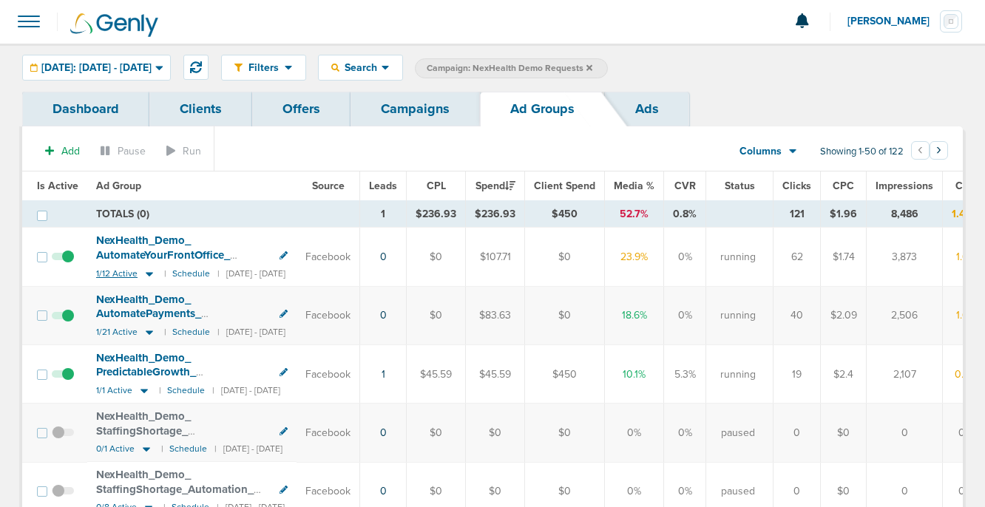
click at [147, 269] on icon at bounding box center [149, 274] width 15 height 13
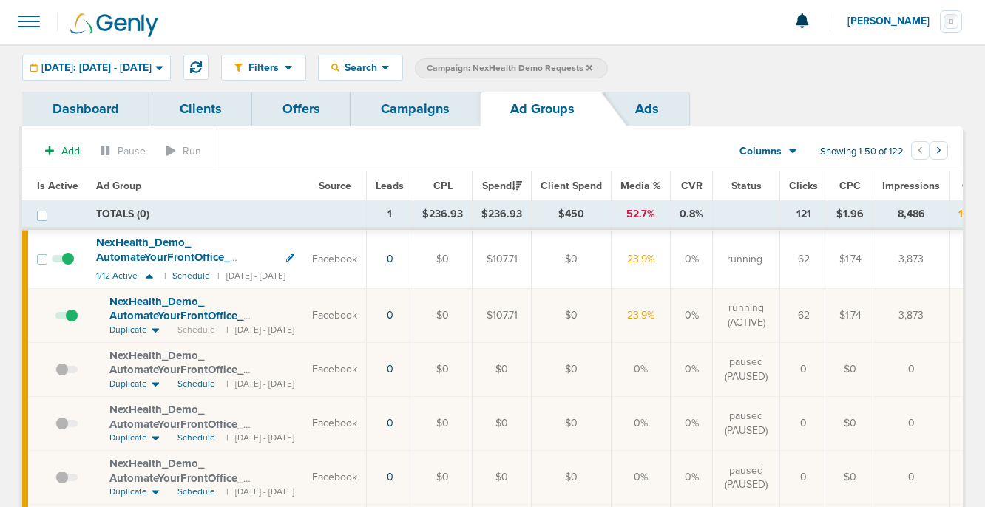
scroll to position [24, 0]
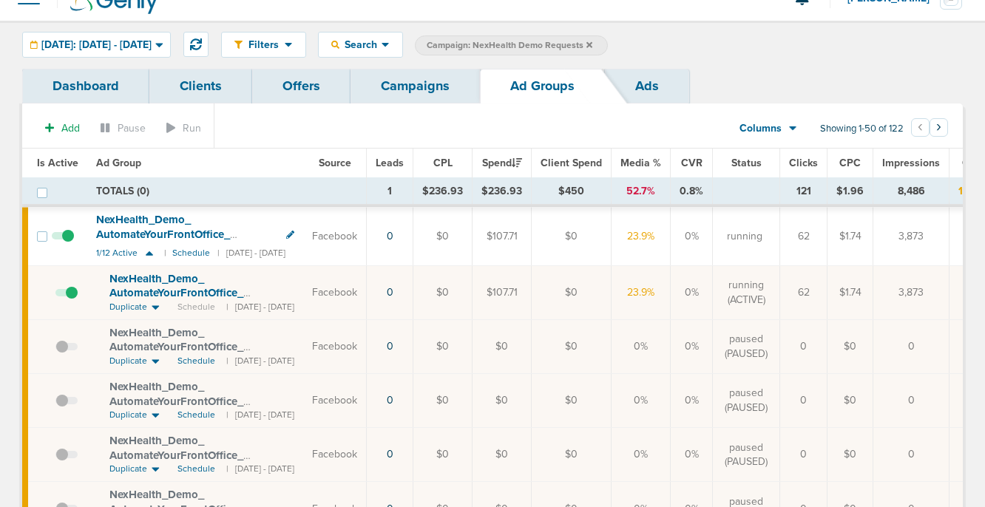
click at [433, 87] on link "Campaigns" at bounding box center [415, 86] width 129 height 35
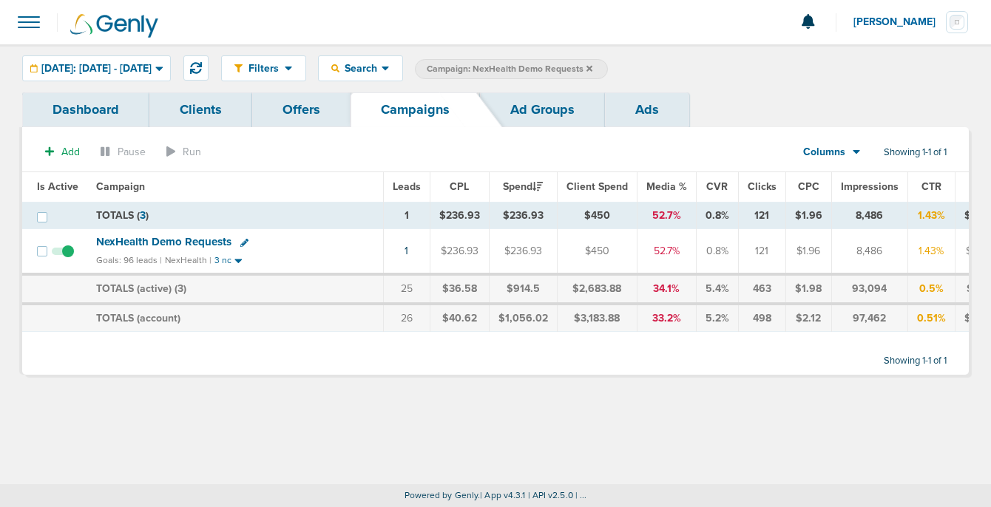
click at [592, 66] on icon at bounding box center [589, 68] width 6 height 6
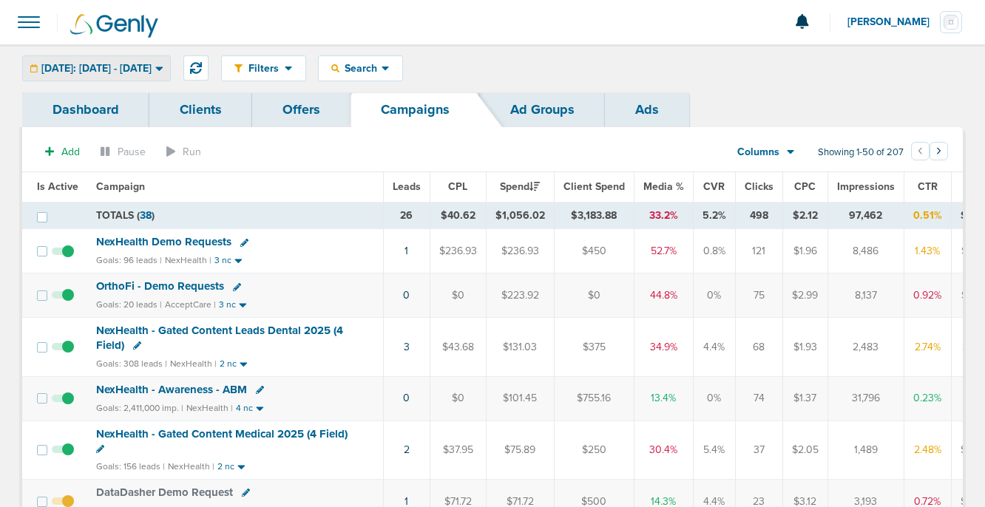
click at [114, 66] on span "[DATE]: [DATE] - [DATE]" at bounding box center [96, 69] width 110 height 10
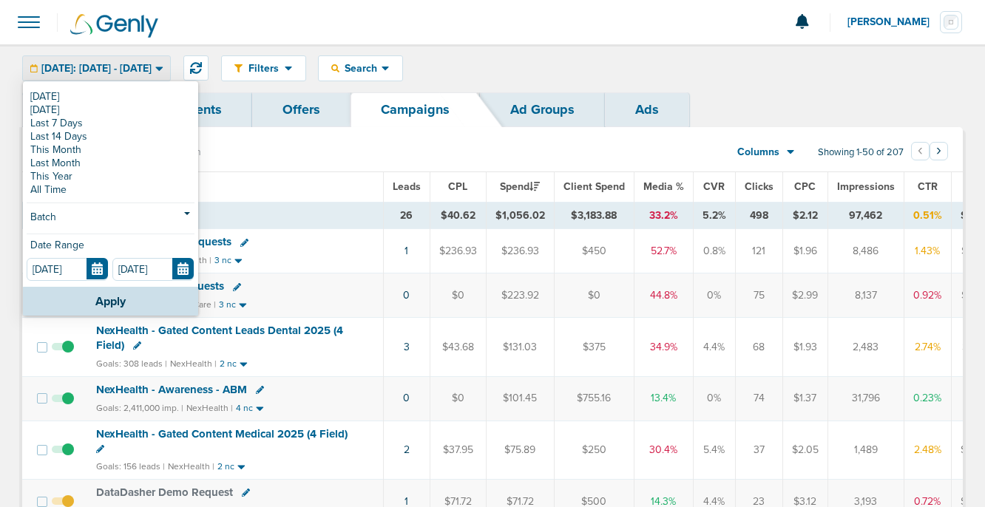
click at [114, 66] on span "[DATE]: [DATE] - [DATE]" at bounding box center [96, 69] width 110 height 10
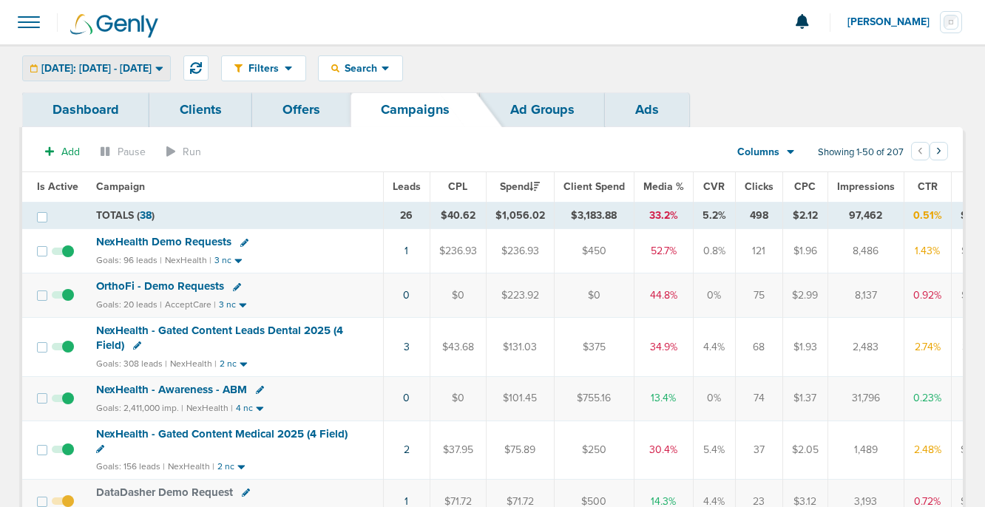
click at [152, 66] on span "[DATE]: [DATE] - [DATE]" at bounding box center [96, 69] width 110 height 10
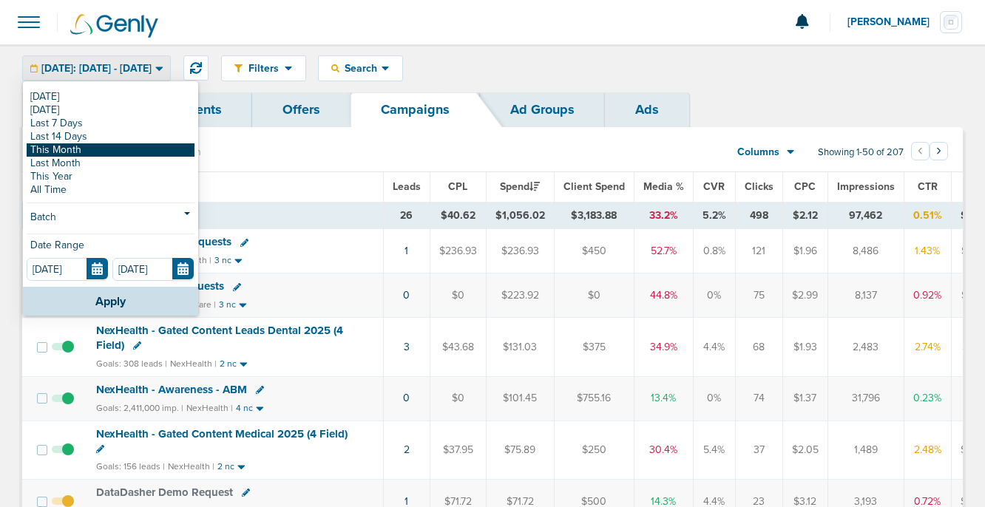
click at [132, 150] on link "This Month" at bounding box center [111, 149] width 168 height 13
